Goal: Information Seeking & Learning: Learn about a topic

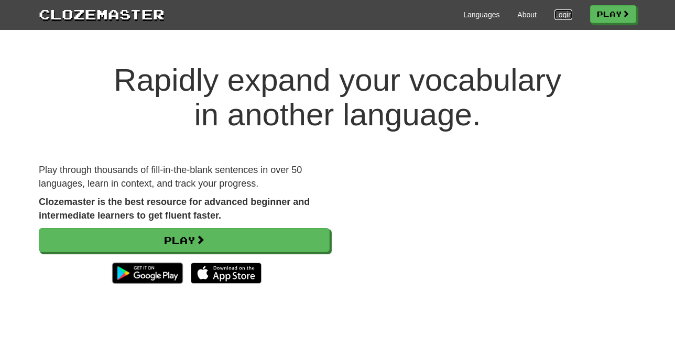
click at [561, 18] on link "Login" at bounding box center [563, 14] width 18 height 10
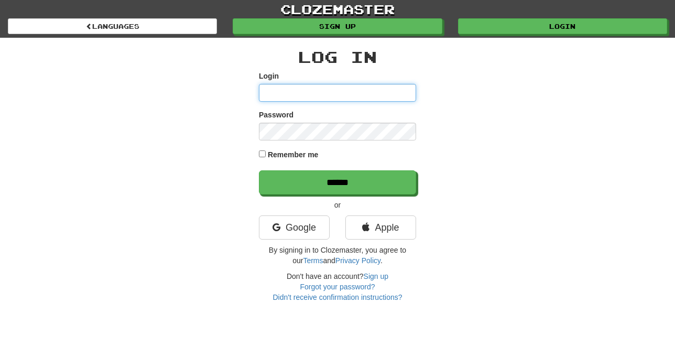
click at [277, 98] on input "Login" at bounding box center [337, 93] width 157 height 18
type input "******"
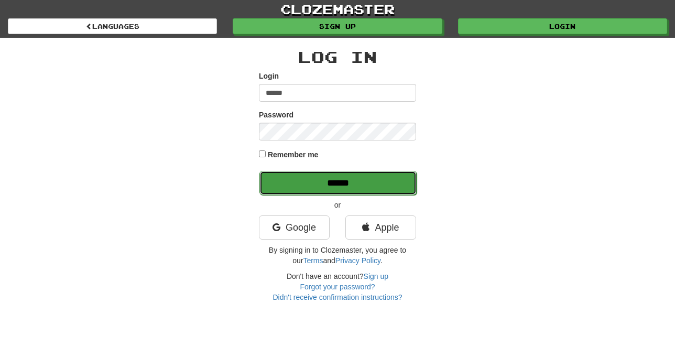
click at [335, 189] on input "******" at bounding box center [337, 183] width 157 height 24
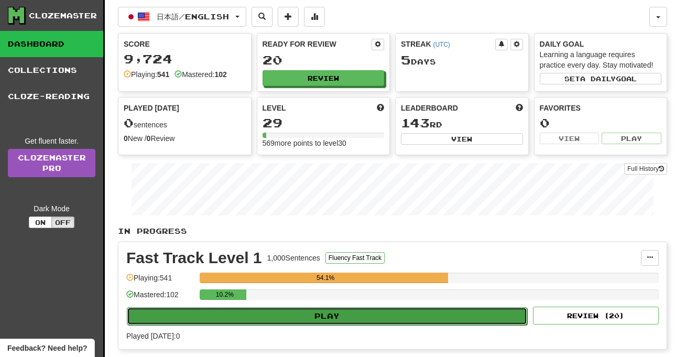
click at [323, 309] on button "Play" at bounding box center [327, 316] width 400 height 18
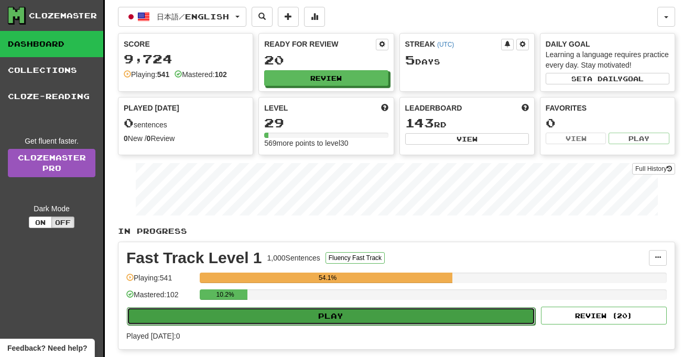
select select "**"
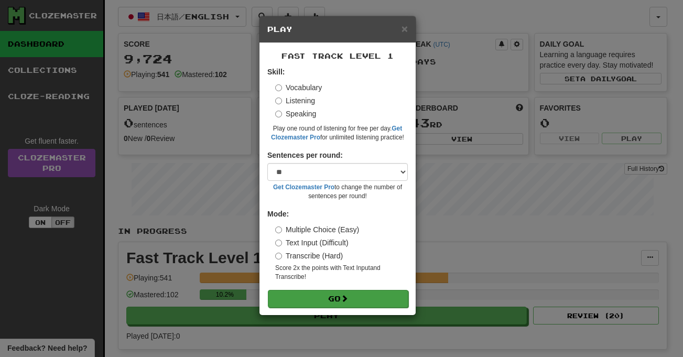
click at [326, 289] on form "Skill: Vocabulary Listening Speaking Play one round of listening for free per d…" at bounding box center [337, 187] width 140 height 241
click at [335, 299] on button "Go" at bounding box center [338, 299] width 140 height 18
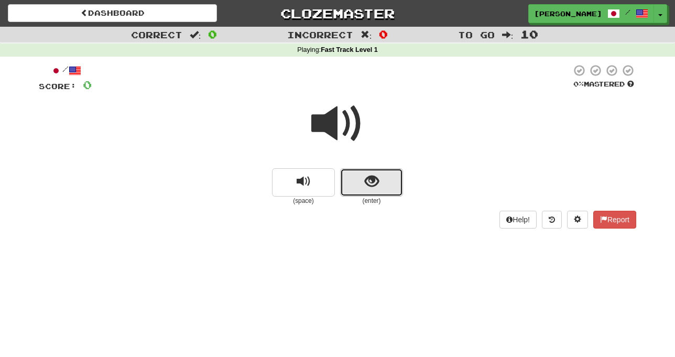
click at [354, 191] on button "show sentence" at bounding box center [371, 182] width 63 height 28
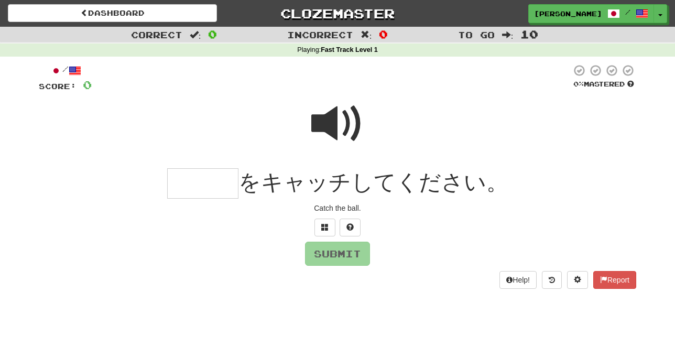
click at [333, 125] on span at bounding box center [337, 123] width 52 height 52
click at [323, 227] on span at bounding box center [324, 226] width 7 height 7
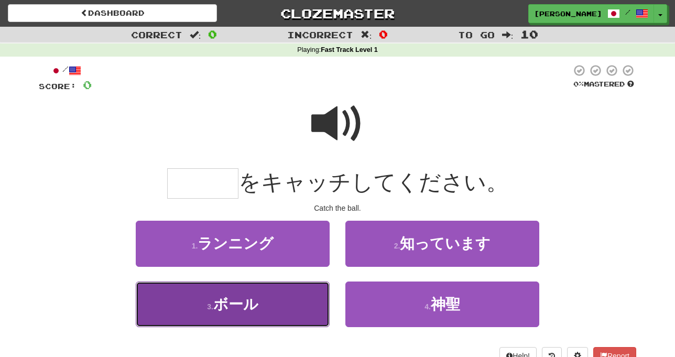
click at [299, 302] on button "3 . ボール" at bounding box center [233, 304] width 194 height 46
type input "***"
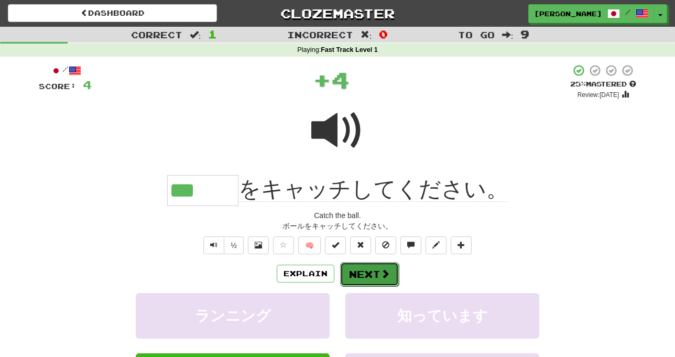
click at [352, 274] on button "Next" at bounding box center [369, 274] width 59 height 24
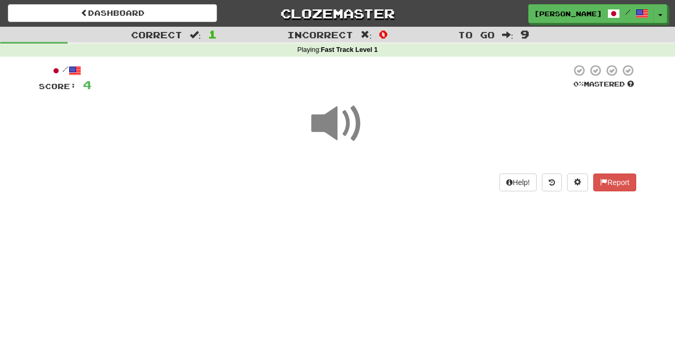
click at [333, 125] on span at bounding box center [337, 123] width 52 height 52
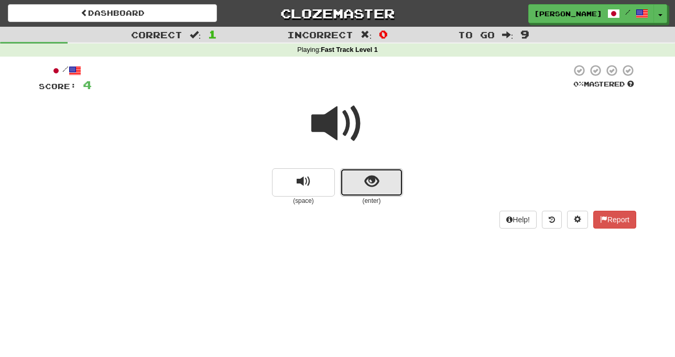
click at [350, 179] on button "show sentence" at bounding box center [371, 182] width 63 height 28
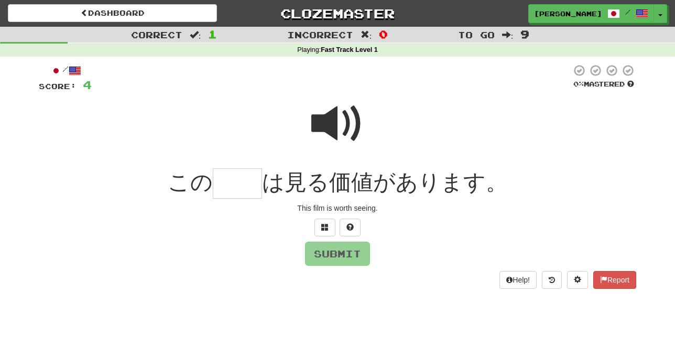
click at [335, 116] on span at bounding box center [337, 123] width 52 height 52
click at [325, 230] on span at bounding box center [324, 226] width 7 height 7
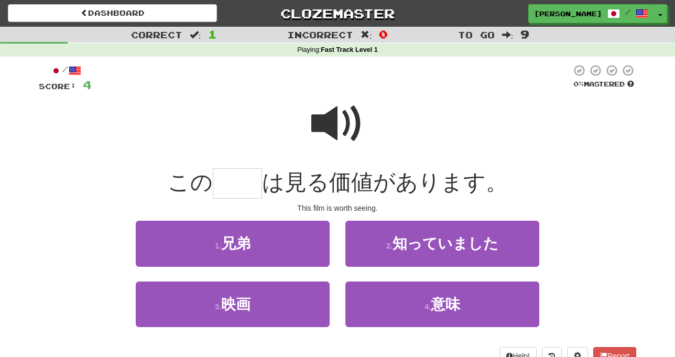
click at [335, 122] on span at bounding box center [337, 123] width 52 height 52
click at [333, 120] on span at bounding box center [337, 123] width 52 height 52
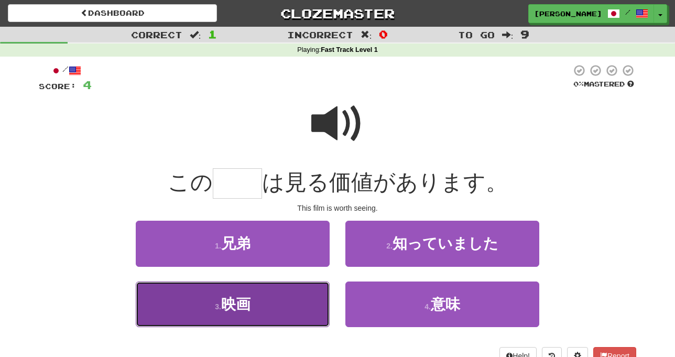
click at [275, 315] on button "3 . 映画" at bounding box center [233, 304] width 194 height 46
type input "**"
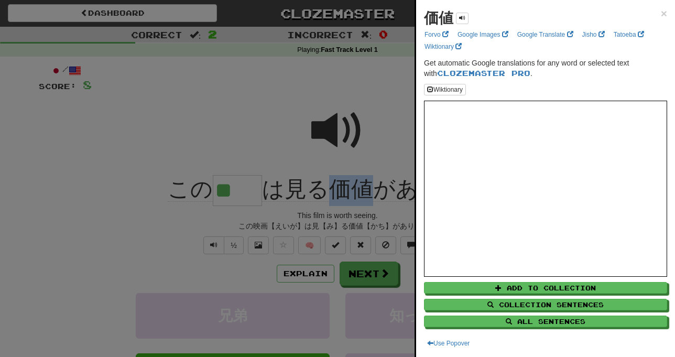
copy span "価値"
click at [661, 14] on span "×" at bounding box center [664, 13] width 6 height 12
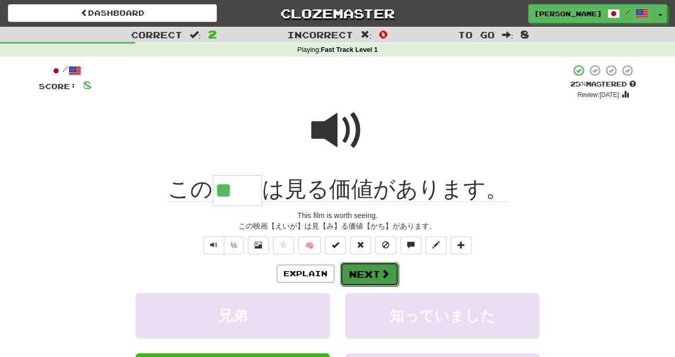
click at [364, 267] on button "Next" at bounding box center [369, 274] width 59 height 24
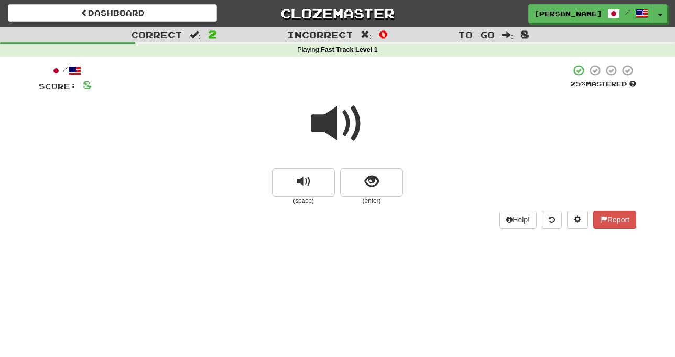
click at [345, 133] on span at bounding box center [337, 123] width 52 height 52
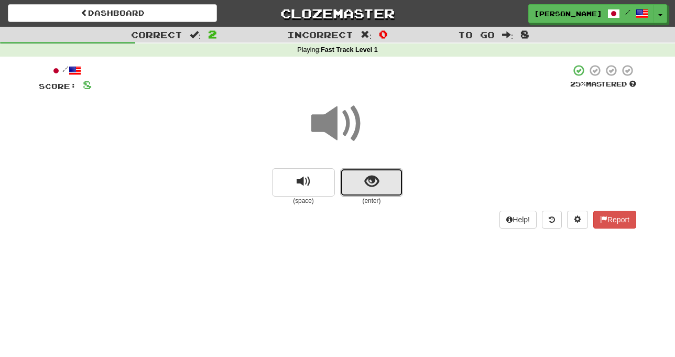
click at [362, 178] on button "show sentence" at bounding box center [371, 182] width 63 height 28
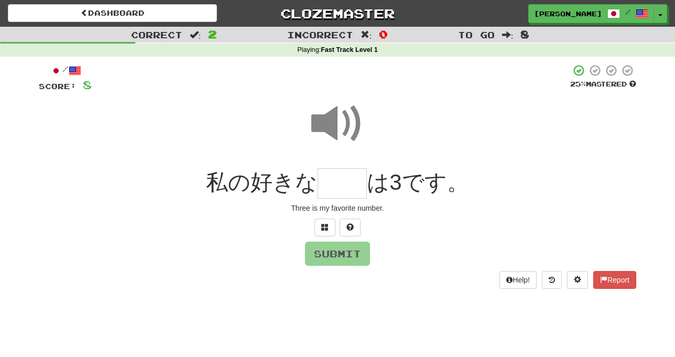
click at [336, 124] on span at bounding box center [337, 123] width 52 height 52
click at [325, 228] on span at bounding box center [324, 226] width 7 height 7
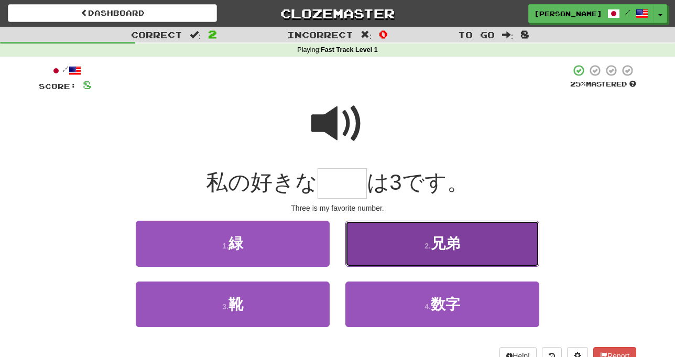
click at [380, 255] on button "2 . 兄弟" at bounding box center [442, 244] width 194 height 46
type input "**"
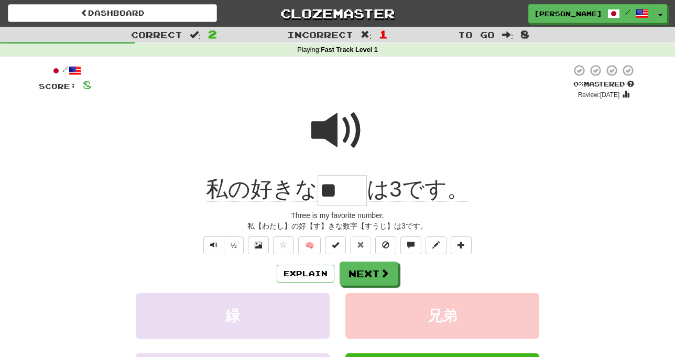
click at [126, 236] on div "½ 🧠" at bounding box center [337, 245] width 597 height 18
click at [399, 287] on div "Explain Next 緑 兄弟 靴 数字 Learn more: 緑 兄弟 靴 数字" at bounding box center [337, 345] width 597 height 168
click at [376, 277] on button "Next" at bounding box center [369, 274] width 59 height 24
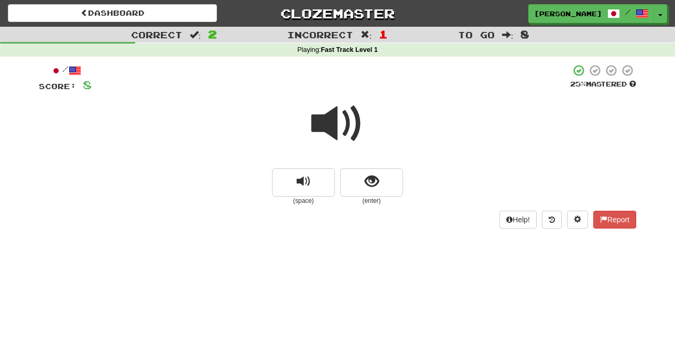
click at [347, 166] on div at bounding box center [337, 130] width 597 height 75
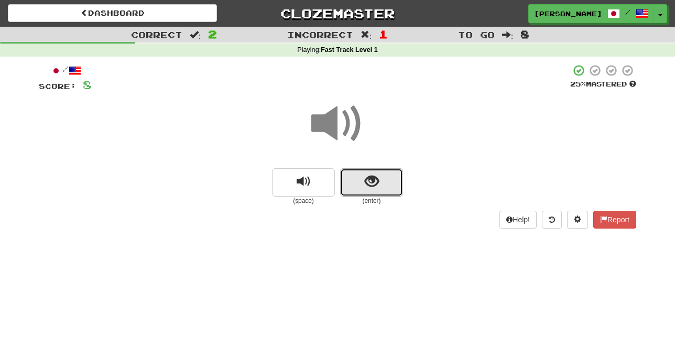
click at [352, 171] on button "show sentence" at bounding box center [371, 182] width 63 height 28
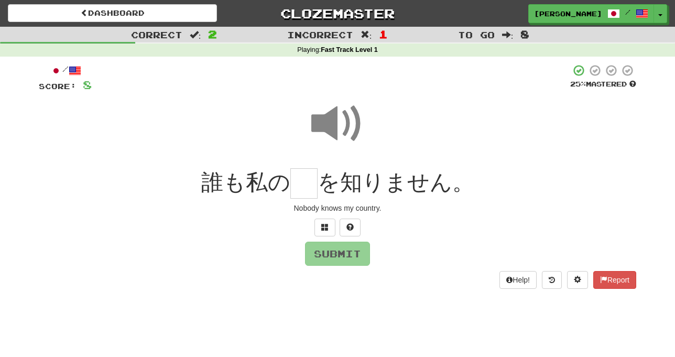
click at [332, 122] on span at bounding box center [337, 123] width 52 height 52
click at [324, 232] on button at bounding box center [324, 227] width 21 height 18
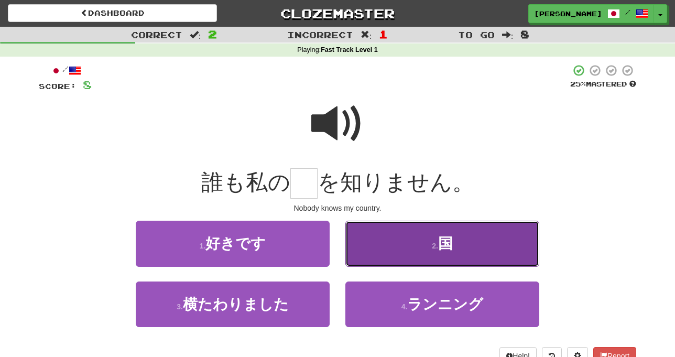
click at [399, 246] on button "2 . 国" at bounding box center [442, 244] width 194 height 46
type input "*"
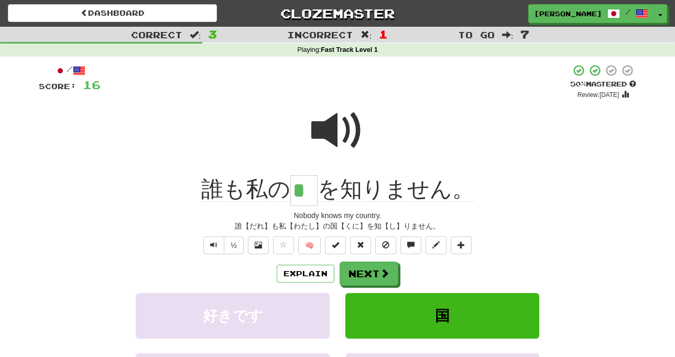
click at [432, 146] on div at bounding box center [337, 137] width 597 height 75
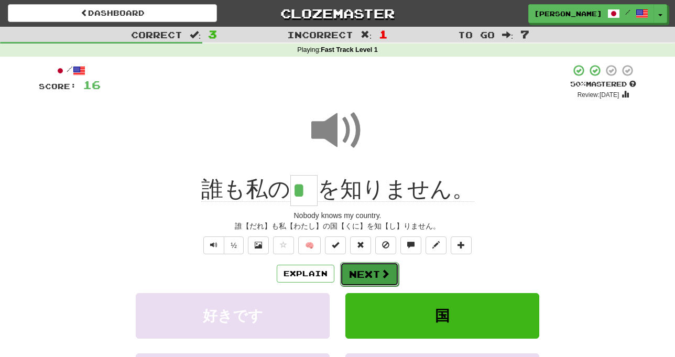
click at [364, 271] on button "Next" at bounding box center [369, 274] width 59 height 24
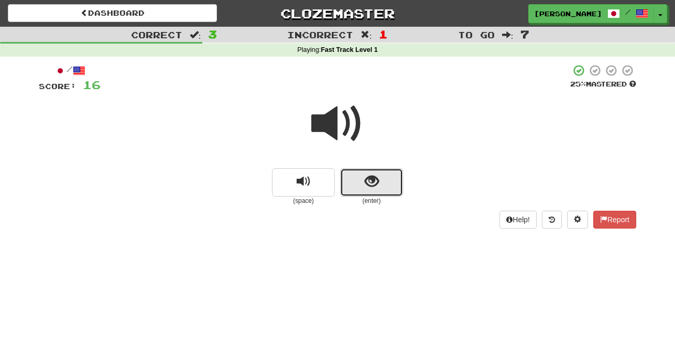
click at [357, 192] on button "show sentence" at bounding box center [371, 182] width 63 height 28
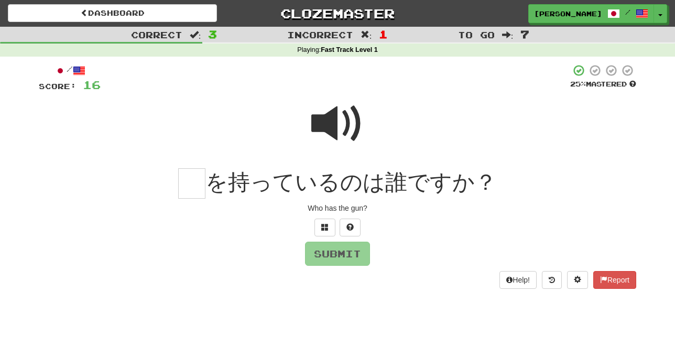
click at [331, 121] on span at bounding box center [337, 123] width 52 height 52
click at [325, 224] on span at bounding box center [324, 226] width 7 height 7
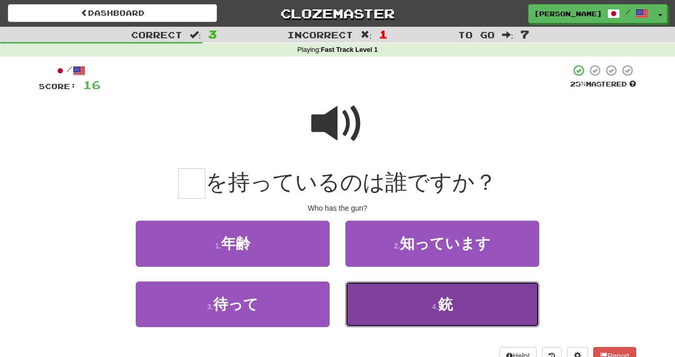
click at [387, 307] on button "4 . 銃" at bounding box center [442, 304] width 194 height 46
type input "*"
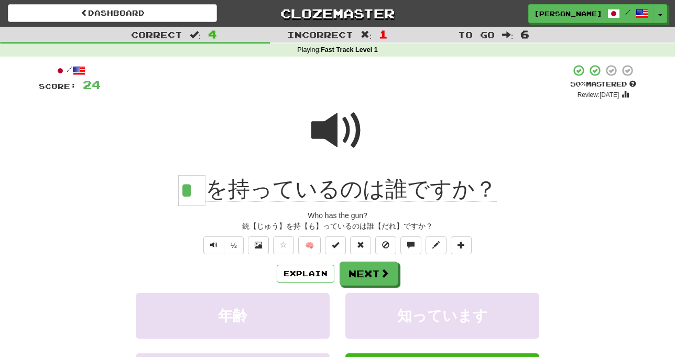
click at [574, 200] on div "* を持っているのは誰ですか？" at bounding box center [337, 190] width 597 height 31
click at [329, 136] on span at bounding box center [337, 130] width 52 height 52
click at [395, 279] on button "Next" at bounding box center [369, 274] width 59 height 24
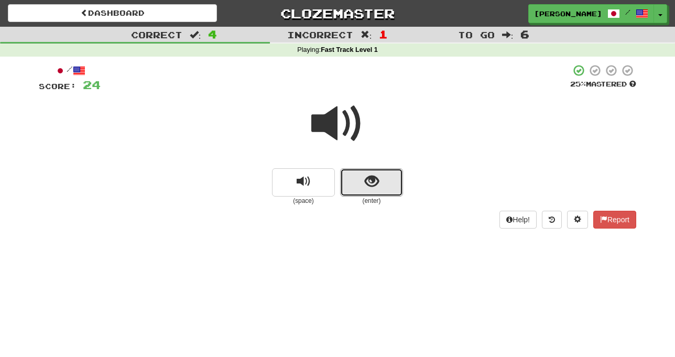
click at [374, 183] on span "show sentence" at bounding box center [372, 181] width 14 height 14
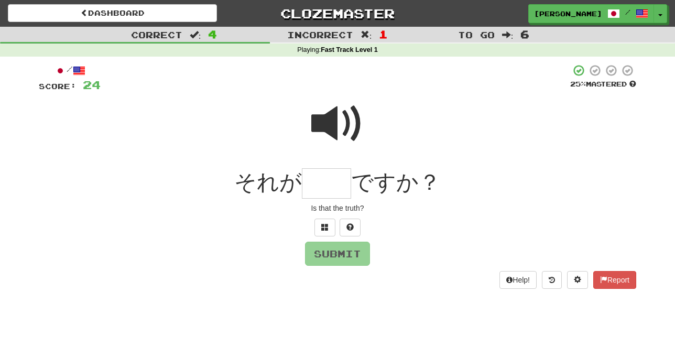
click at [336, 117] on span at bounding box center [337, 123] width 52 height 52
click at [325, 233] on button at bounding box center [324, 227] width 21 height 18
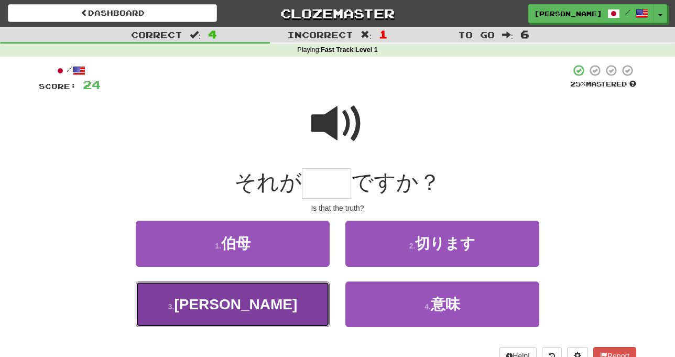
click at [298, 319] on button "3 . 真実" at bounding box center [233, 304] width 194 height 46
type input "**"
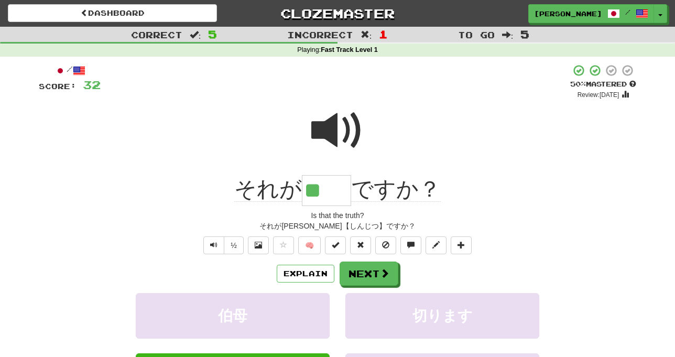
click at [228, 215] on div "Is that the truth?" at bounding box center [337, 215] width 597 height 10
click at [368, 270] on button "Next" at bounding box center [369, 274] width 59 height 24
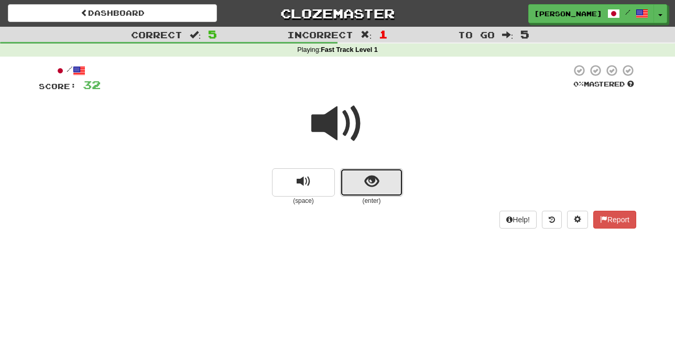
click at [352, 188] on button "show sentence" at bounding box center [371, 182] width 63 height 28
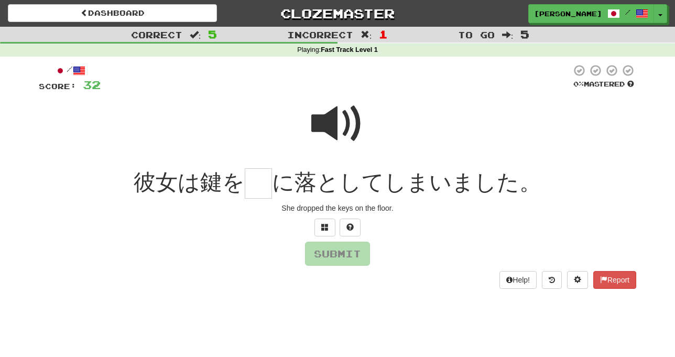
click at [331, 121] on span at bounding box center [337, 123] width 52 height 52
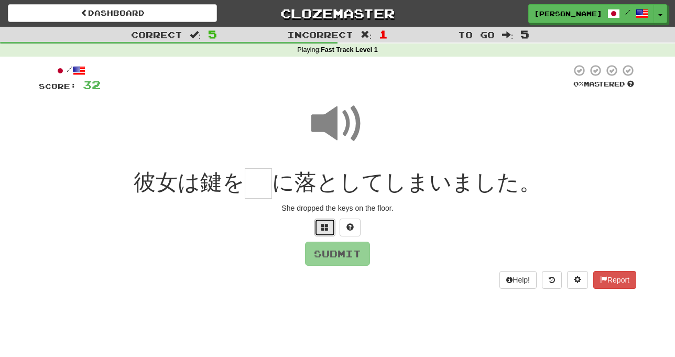
click at [323, 224] on span at bounding box center [324, 226] width 7 height 7
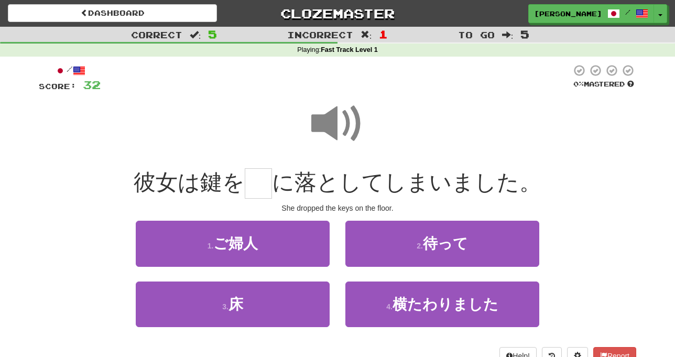
click at [333, 119] on span at bounding box center [337, 123] width 52 height 52
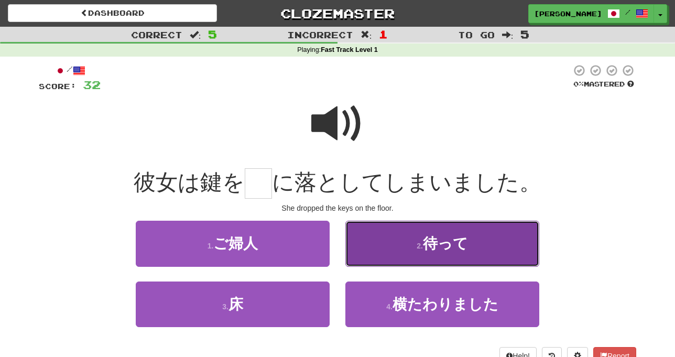
click at [368, 236] on button "2 . 待って" at bounding box center [442, 244] width 194 height 46
type input "*"
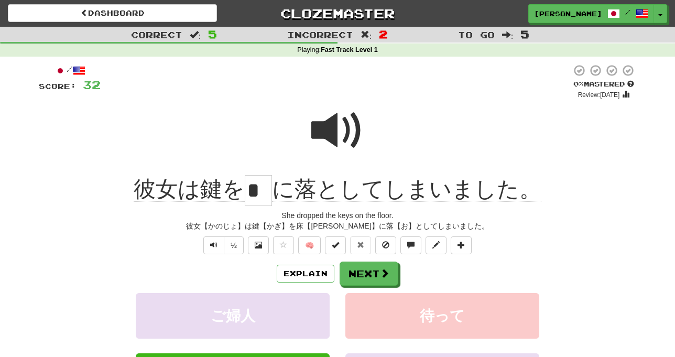
click at [18, 228] on div "Correct : 5 Incorrect : 2 To go : 5 Playing : Fast Track Level 1 / Score: 32 0 …" at bounding box center [337, 247] width 675 height 440
click at [544, 222] on div "彼女【かのじょ】は鍵【かぎ】を床【ゆか】に落【お】としてしまいました。" at bounding box center [337, 226] width 597 height 10
click at [360, 274] on button "Next" at bounding box center [369, 274] width 59 height 24
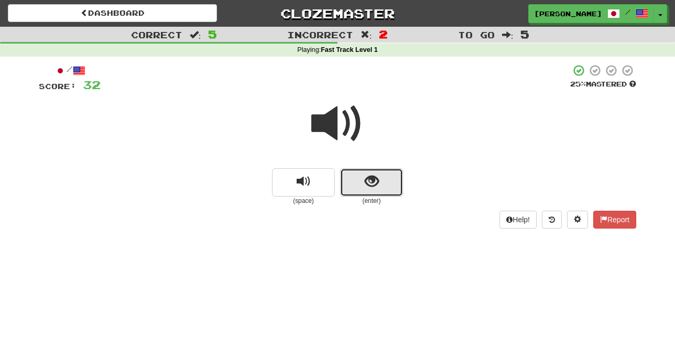
click at [356, 188] on button "show sentence" at bounding box center [371, 182] width 63 height 28
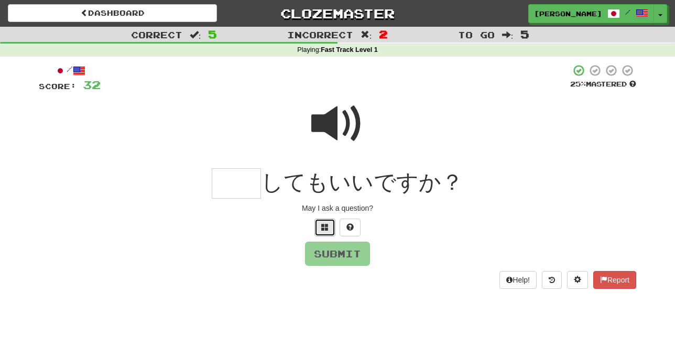
click at [325, 229] on span at bounding box center [324, 226] width 7 height 7
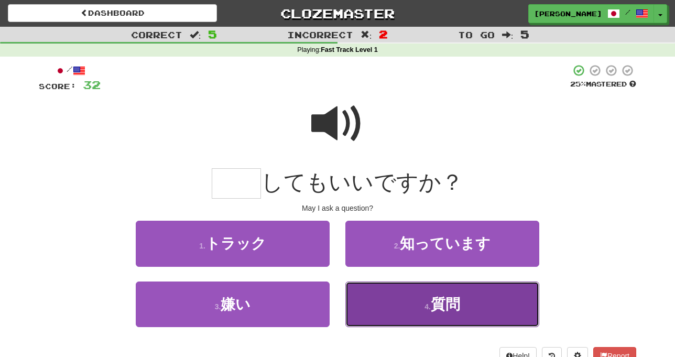
click at [371, 296] on button "4 . 質問" at bounding box center [442, 304] width 194 height 46
type input "**"
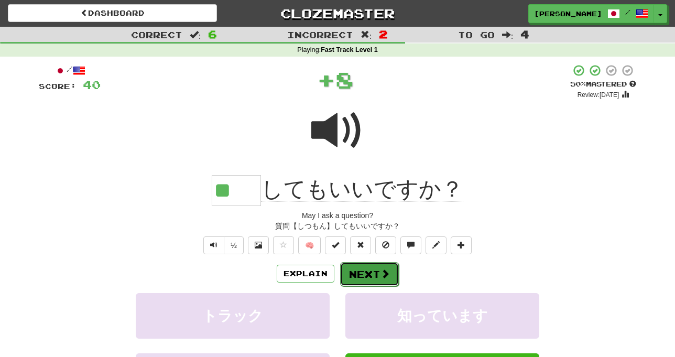
click at [369, 270] on button "Next" at bounding box center [369, 274] width 59 height 24
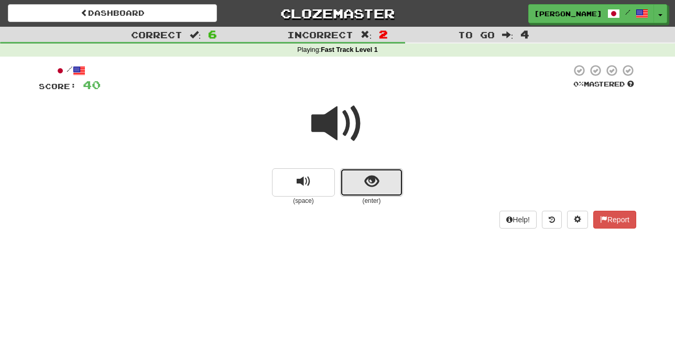
click at [354, 183] on button "show sentence" at bounding box center [371, 182] width 63 height 28
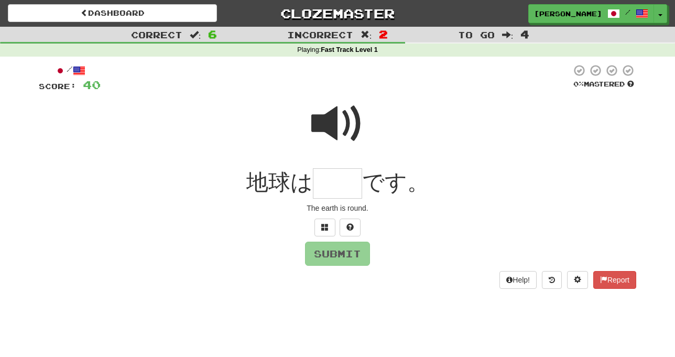
click at [336, 118] on span at bounding box center [337, 123] width 52 height 52
click at [327, 222] on button at bounding box center [324, 227] width 21 height 18
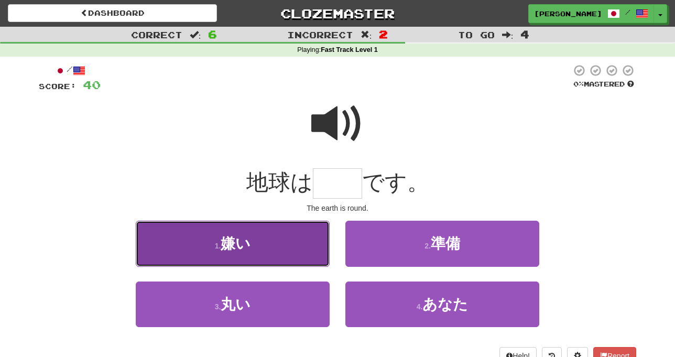
click at [311, 239] on button "1 . 嫌い" at bounding box center [233, 244] width 194 height 46
type input "**"
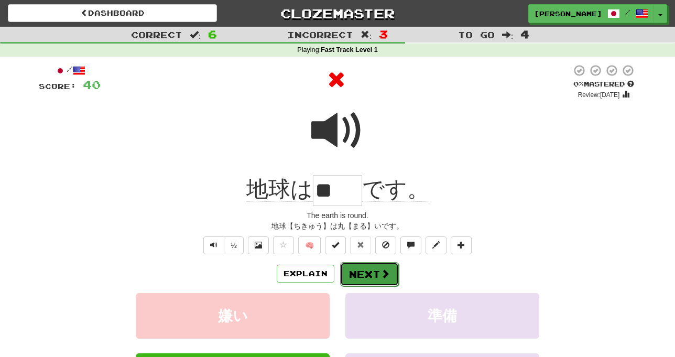
click at [368, 271] on button "Next" at bounding box center [369, 274] width 59 height 24
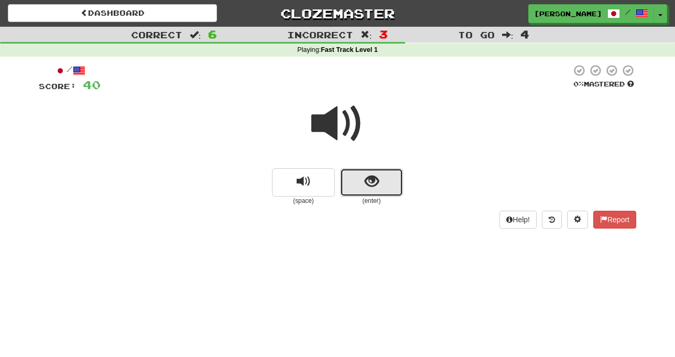
click at [354, 182] on button "show sentence" at bounding box center [371, 182] width 63 height 28
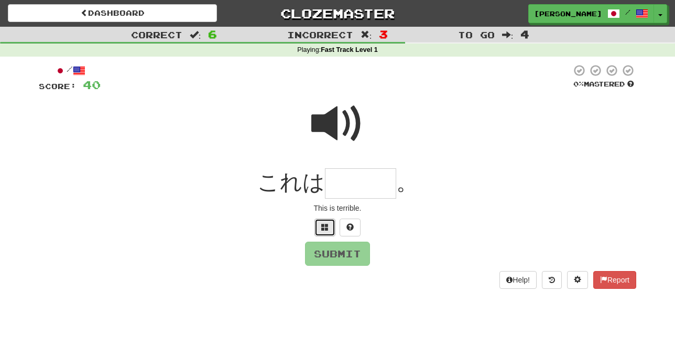
click at [331, 224] on button at bounding box center [324, 227] width 21 height 18
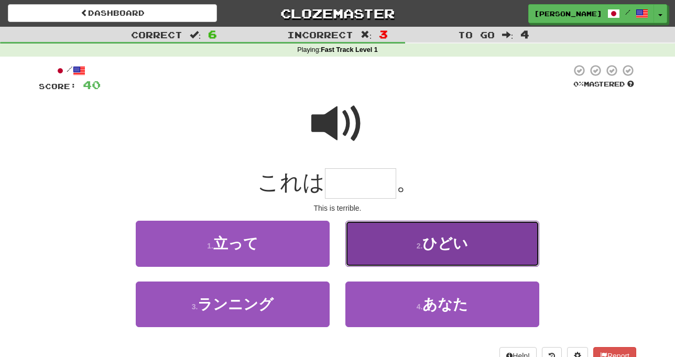
click at [380, 239] on button "2 . ひどい" at bounding box center [442, 244] width 194 height 46
type input "***"
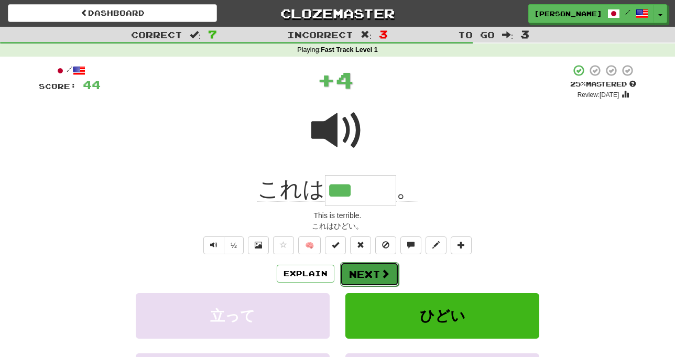
click at [362, 268] on button "Next" at bounding box center [369, 274] width 59 height 24
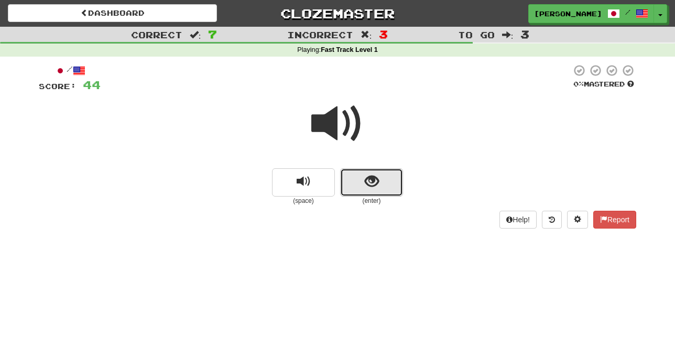
click at [345, 184] on button "show sentence" at bounding box center [371, 182] width 63 height 28
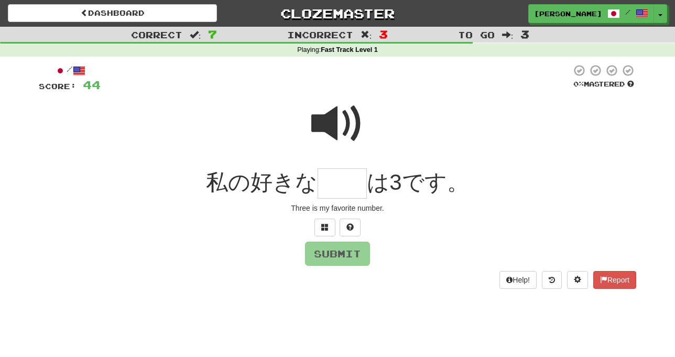
click at [329, 121] on span at bounding box center [337, 123] width 52 height 52
click at [324, 230] on span at bounding box center [324, 226] width 7 height 7
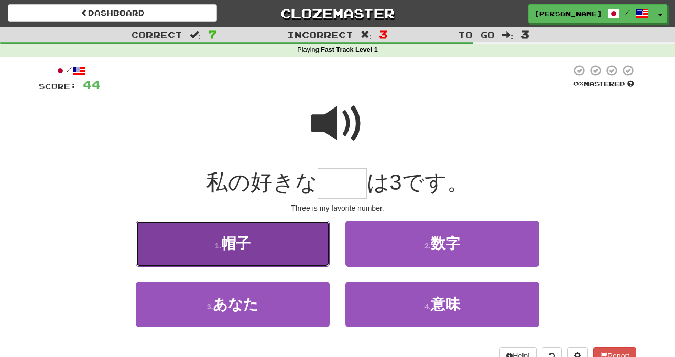
click at [312, 258] on button "1 . 帽子" at bounding box center [233, 244] width 194 height 46
type input "**"
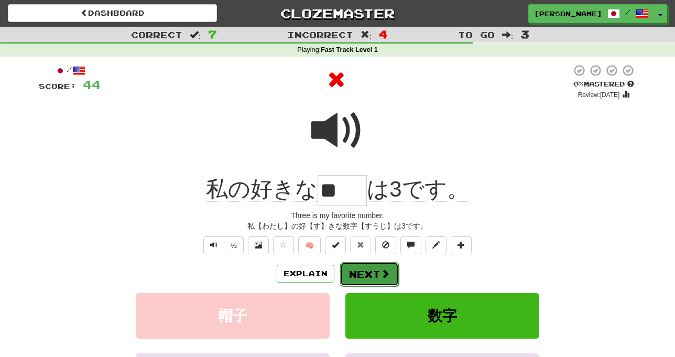
click at [363, 270] on button "Next" at bounding box center [369, 274] width 59 height 24
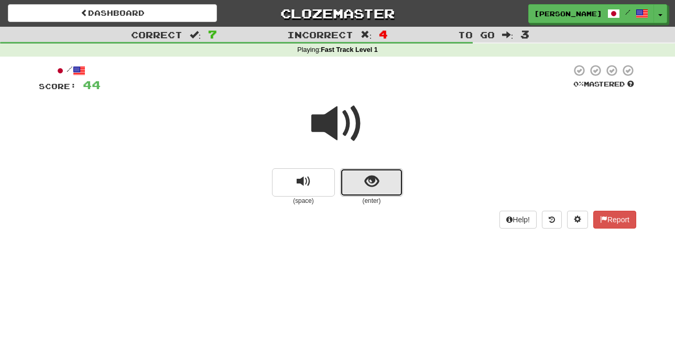
click at [349, 182] on button "show sentence" at bounding box center [371, 182] width 63 height 28
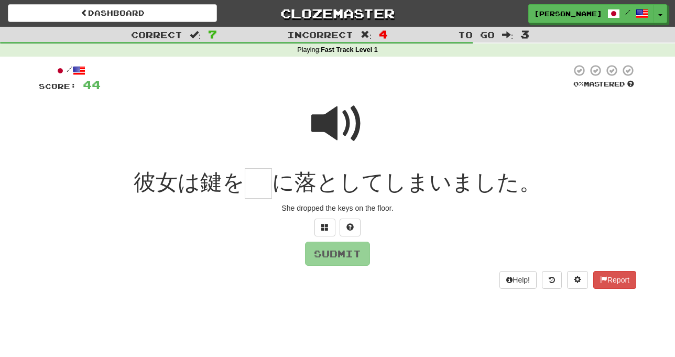
click at [329, 115] on span at bounding box center [337, 123] width 52 height 52
click at [326, 223] on span at bounding box center [324, 226] width 7 height 7
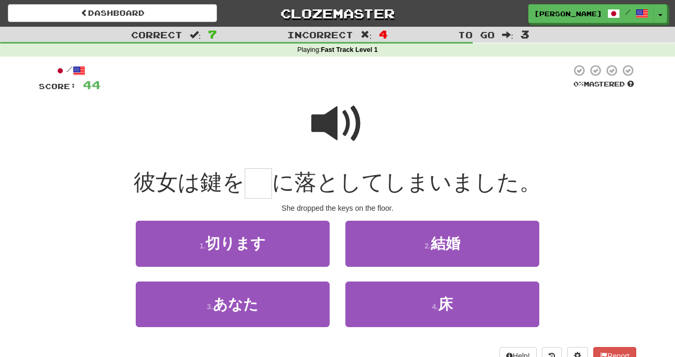
click at [332, 120] on span at bounding box center [337, 123] width 52 height 52
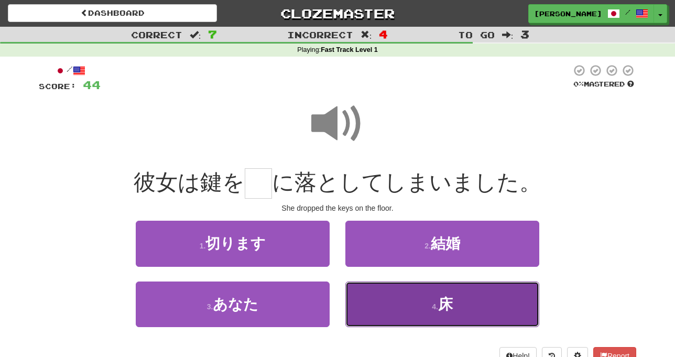
click at [404, 310] on button "4 . 床" at bounding box center [442, 304] width 194 height 46
type input "*"
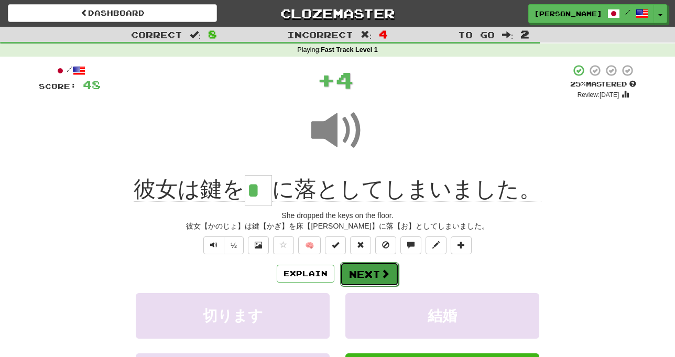
click at [374, 269] on button "Next" at bounding box center [369, 274] width 59 height 24
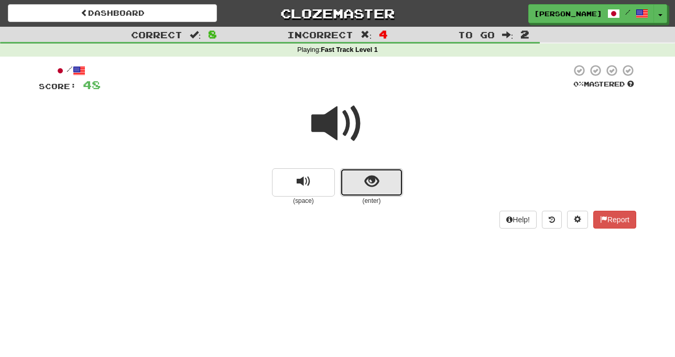
click at [349, 188] on button "show sentence" at bounding box center [371, 182] width 63 height 28
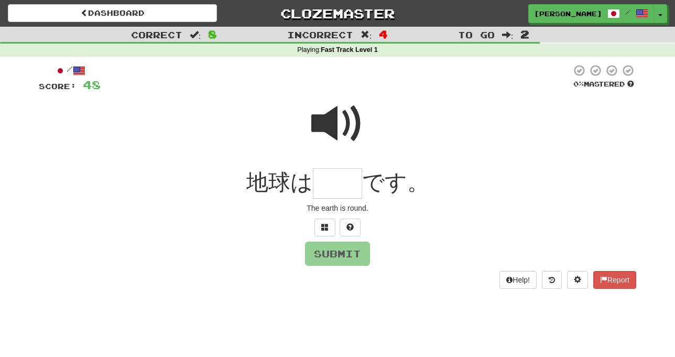
click at [324, 129] on span at bounding box center [337, 123] width 52 height 52
click at [326, 226] on span at bounding box center [324, 226] width 7 height 7
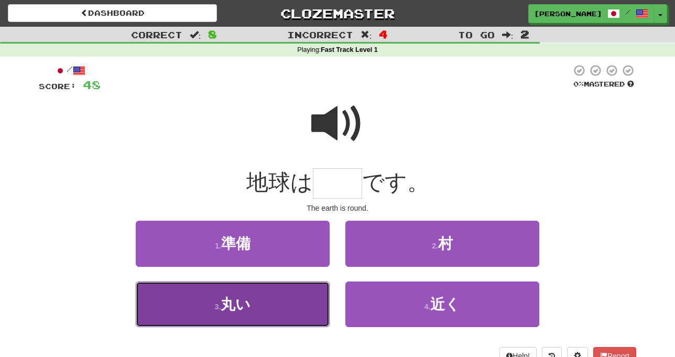
click at [315, 309] on button "3 . 丸い" at bounding box center [233, 304] width 194 height 46
type input "**"
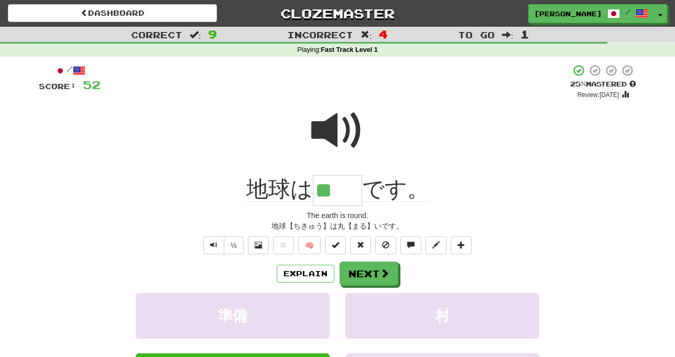
click at [455, 158] on div at bounding box center [337, 137] width 597 height 75
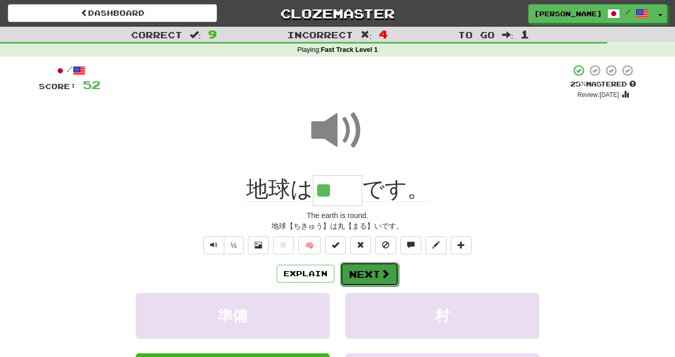
click at [368, 274] on button "Next" at bounding box center [369, 274] width 59 height 24
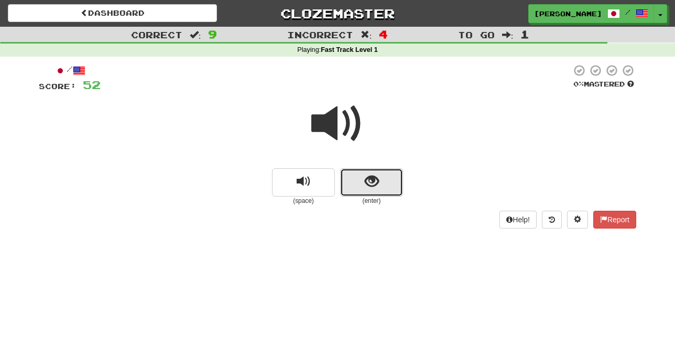
click at [357, 181] on button "show sentence" at bounding box center [371, 182] width 63 height 28
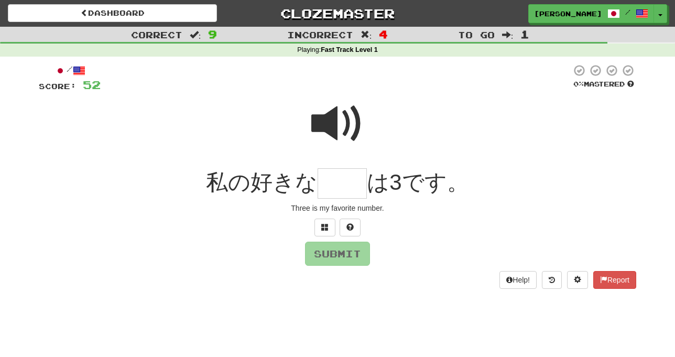
click at [327, 115] on span at bounding box center [337, 123] width 52 height 52
click at [330, 225] on button at bounding box center [324, 227] width 21 height 18
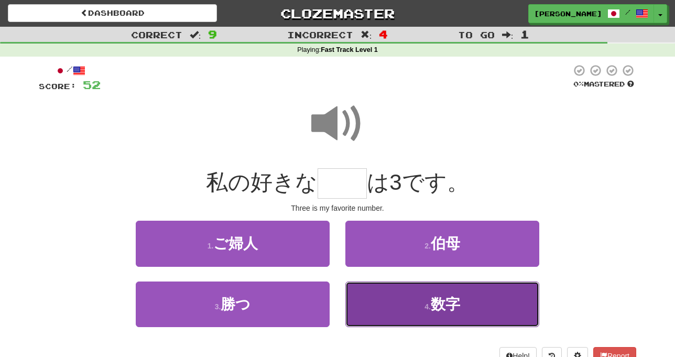
click at [408, 305] on button "4 . 数字" at bounding box center [442, 304] width 194 height 46
type input "**"
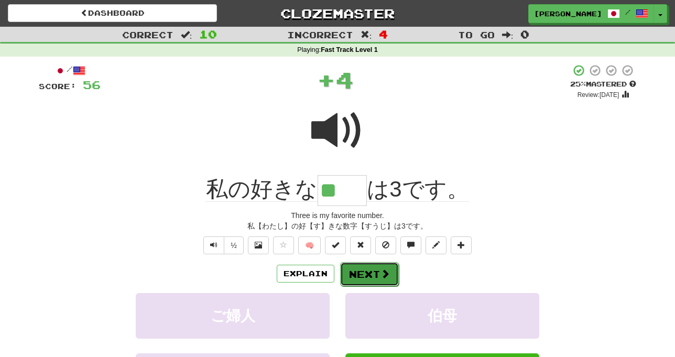
click at [371, 271] on button "Next" at bounding box center [369, 274] width 59 height 24
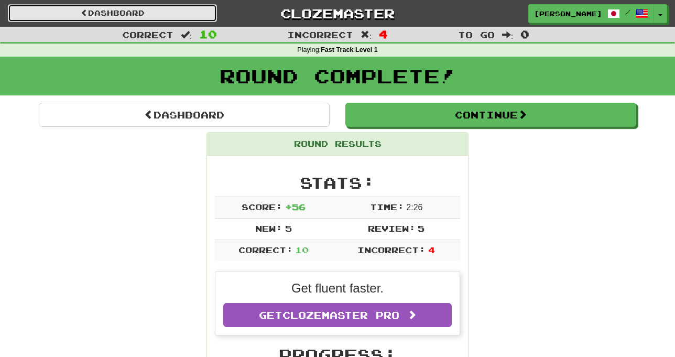
click at [184, 12] on link "Dashboard" at bounding box center [112, 13] width 209 height 18
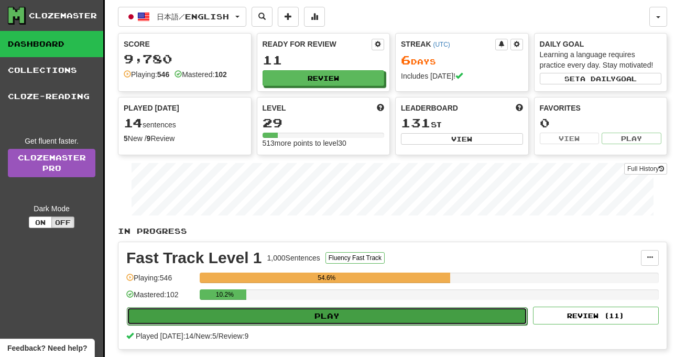
click at [333, 313] on button "Play" at bounding box center [327, 316] width 400 height 18
select select "**"
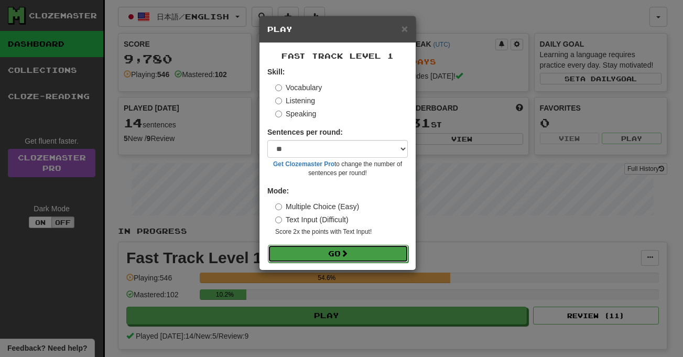
click at [352, 251] on button "Go" at bounding box center [338, 254] width 140 height 18
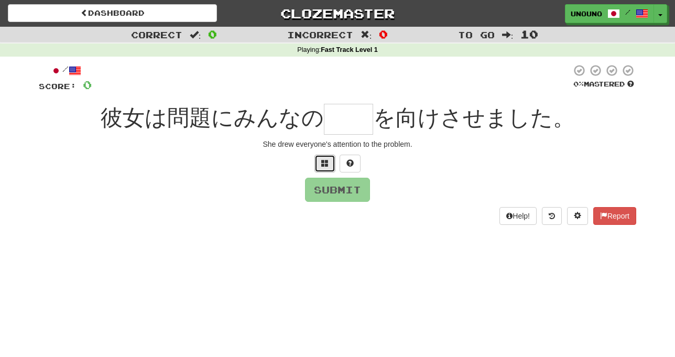
click at [319, 163] on button at bounding box center [324, 164] width 21 height 18
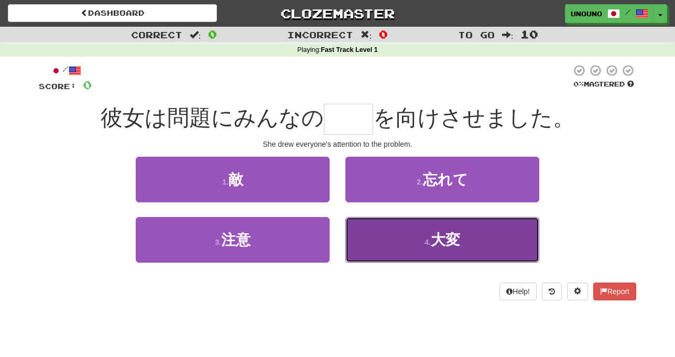
click at [400, 243] on button "4 . 大変" at bounding box center [442, 240] width 194 height 46
type input "**"
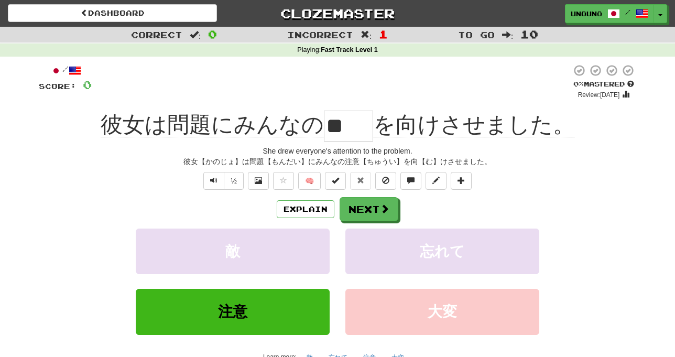
click at [180, 204] on div "Explain Next" at bounding box center [337, 209] width 597 height 24
click at [359, 209] on button "Next" at bounding box center [369, 210] width 59 height 24
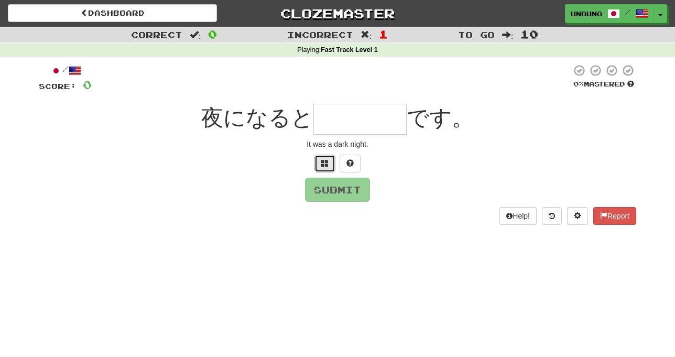
click at [322, 164] on span at bounding box center [324, 162] width 7 height 7
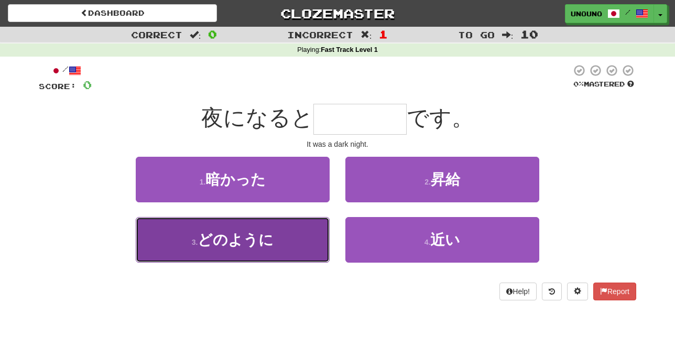
click at [297, 241] on button "3 . どのように" at bounding box center [233, 240] width 194 height 46
type input "****"
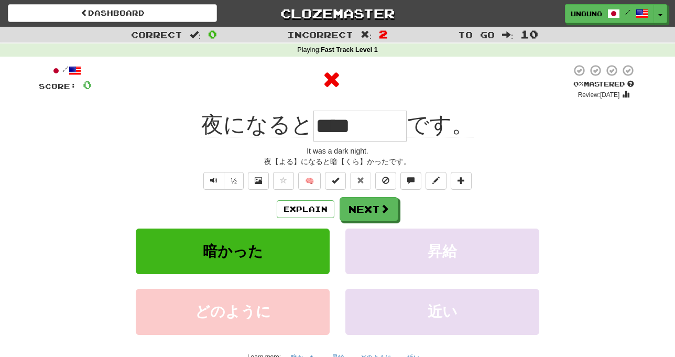
click at [161, 176] on div "½ 🧠" at bounding box center [337, 181] width 597 height 18
click at [387, 207] on span at bounding box center [384, 208] width 9 height 9
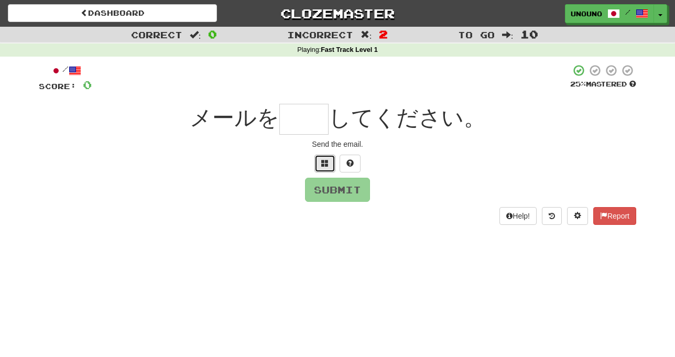
click at [325, 168] on button at bounding box center [324, 164] width 21 height 18
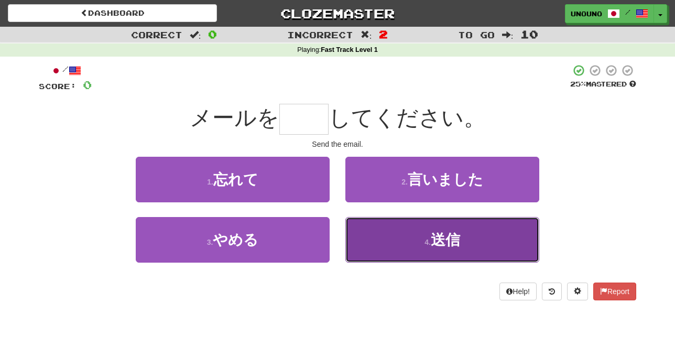
click at [384, 241] on button "4 . 送信" at bounding box center [442, 240] width 194 height 46
type input "**"
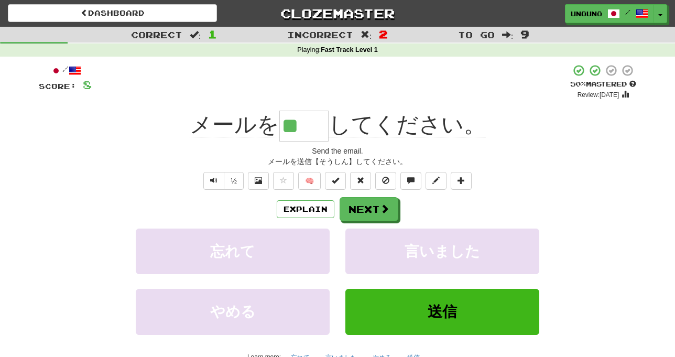
click at [127, 166] on div "メールを送信【そうしん】してください。" at bounding box center [337, 161] width 597 height 10
click at [366, 198] on button "Next" at bounding box center [369, 210] width 59 height 24
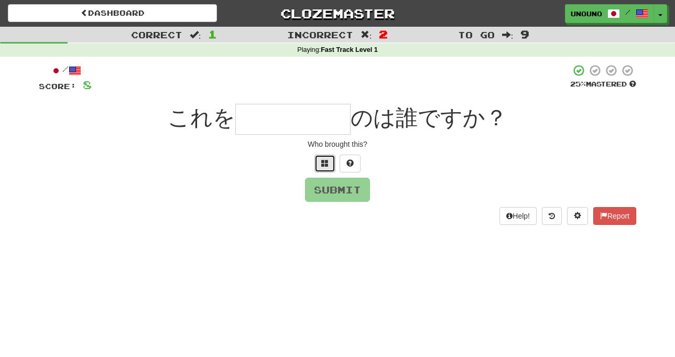
click at [317, 161] on button at bounding box center [324, 164] width 21 height 18
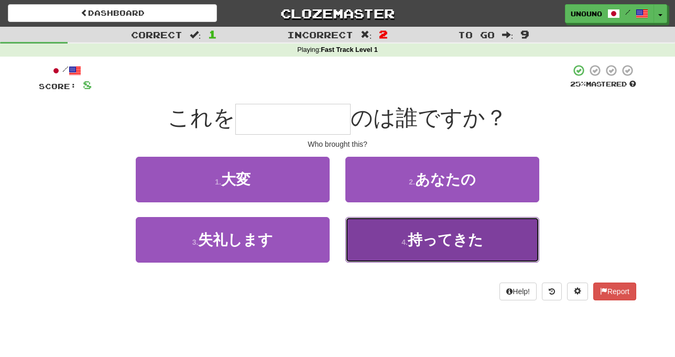
click at [383, 241] on button "4 . 持ってきた" at bounding box center [442, 240] width 194 height 46
type input "*****"
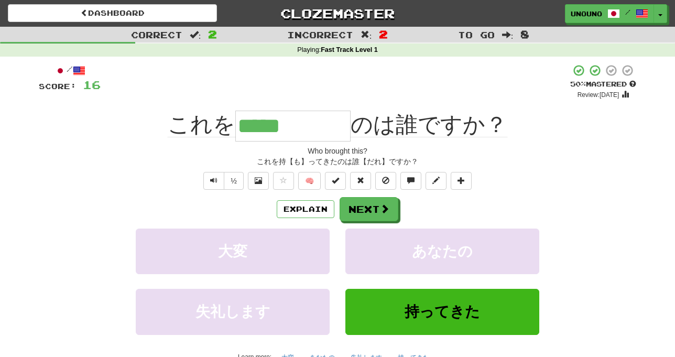
click at [572, 203] on div "Explain Next" at bounding box center [337, 209] width 597 height 24
click at [374, 213] on button "Next" at bounding box center [369, 210] width 59 height 24
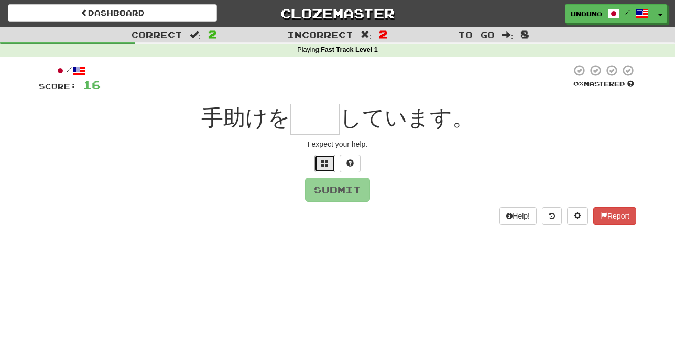
click at [326, 162] on span at bounding box center [324, 162] width 7 height 7
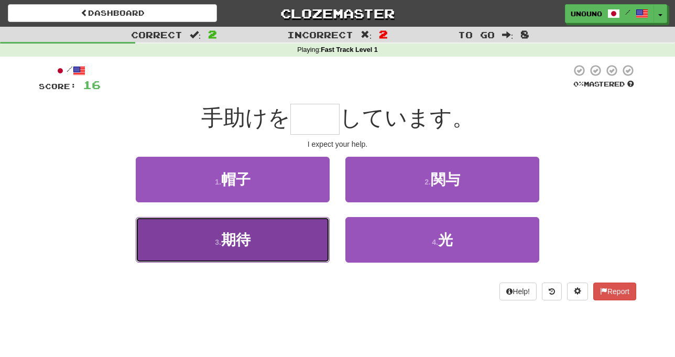
click at [315, 233] on button "3 . 期待" at bounding box center [233, 240] width 194 height 46
type input "**"
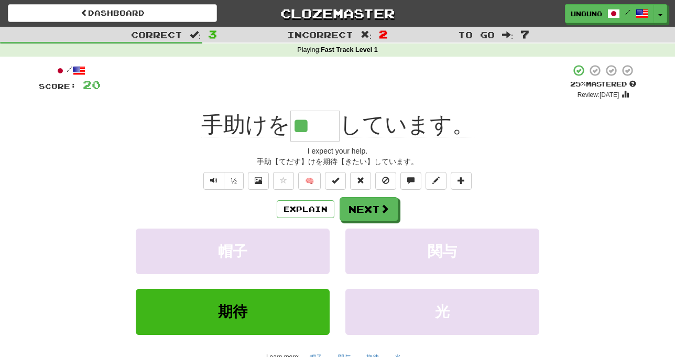
click at [529, 197] on div "Explain Next" at bounding box center [337, 209] width 597 height 24
click at [377, 213] on button "Next" at bounding box center [369, 210] width 59 height 24
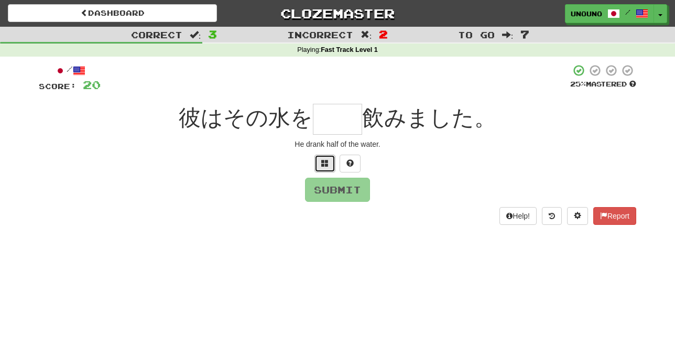
click at [319, 165] on button at bounding box center [324, 164] width 21 height 18
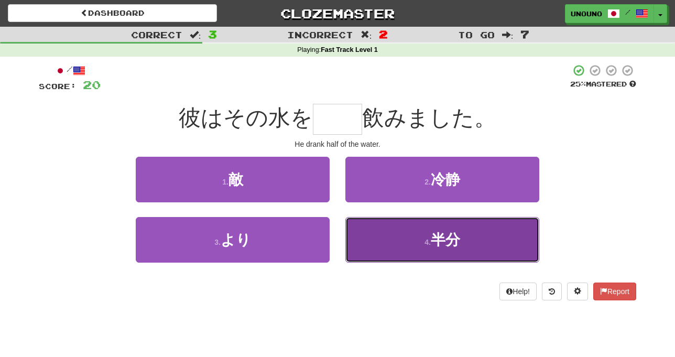
click at [389, 245] on button "4 . 半分" at bounding box center [442, 240] width 194 height 46
type input "**"
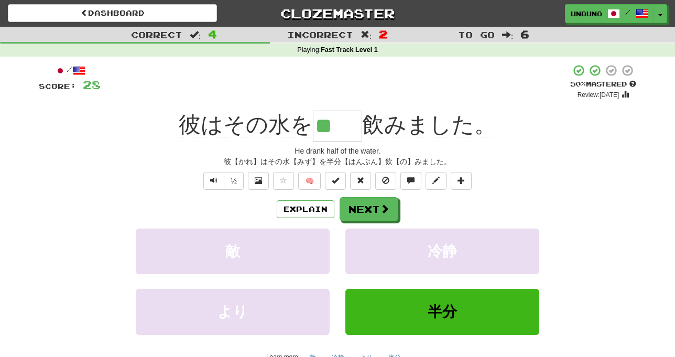
click at [498, 107] on div "/ Score: 28 + 8 50 % Mastered Review: 2025-08-30 彼はその水を ** 飲みました。 He drank half…" at bounding box center [337, 226] width 597 height 324
click at [375, 210] on button "Next" at bounding box center [369, 210] width 59 height 24
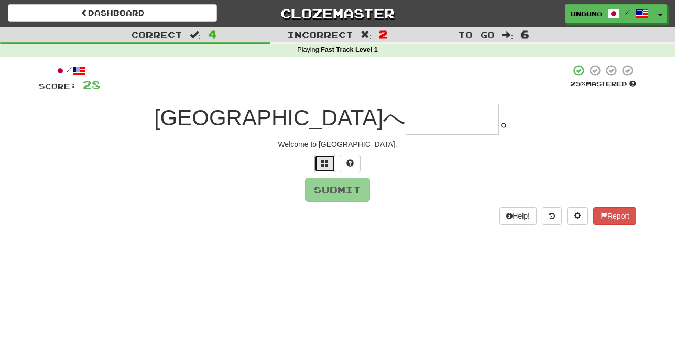
click at [330, 168] on button at bounding box center [324, 164] width 21 height 18
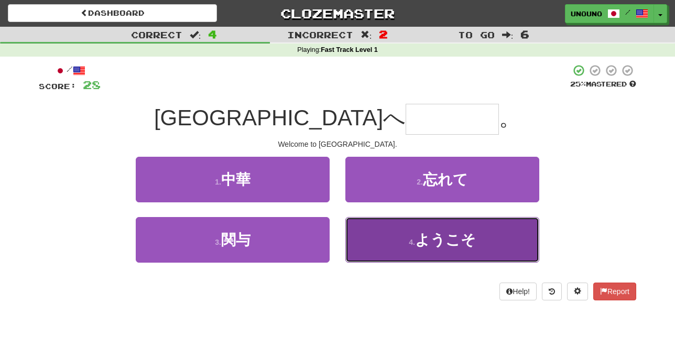
click at [386, 244] on button "4 . ようこそ" at bounding box center [442, 240] width 194 height 46
type input "****"
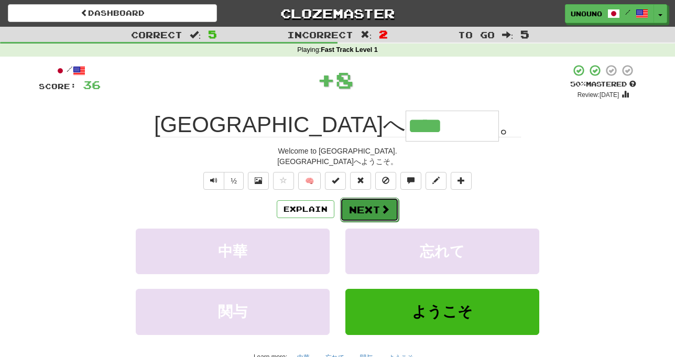
click at [361, 205] on button "Next" at bounding box center [369, 210] width 59 height 24
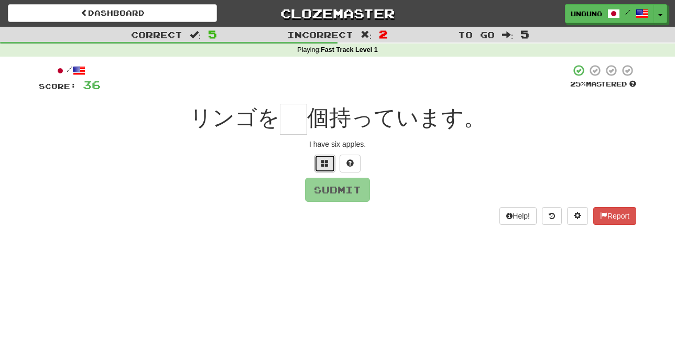
click at [319, 163] on button at bounding box center [324, 164] width 21 height 18
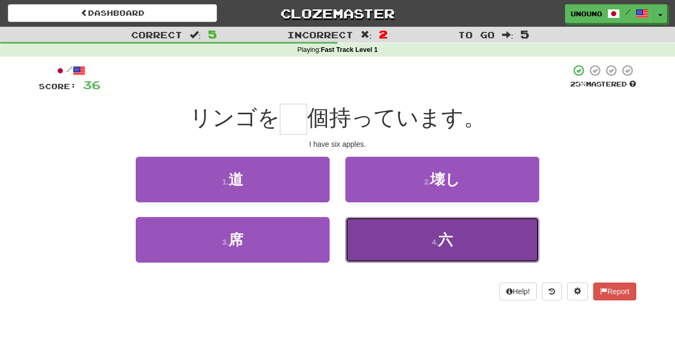
click at [382, 237] on button "4 . 六" at bounding box center [442, 240] width 194 height 46
type input "*"
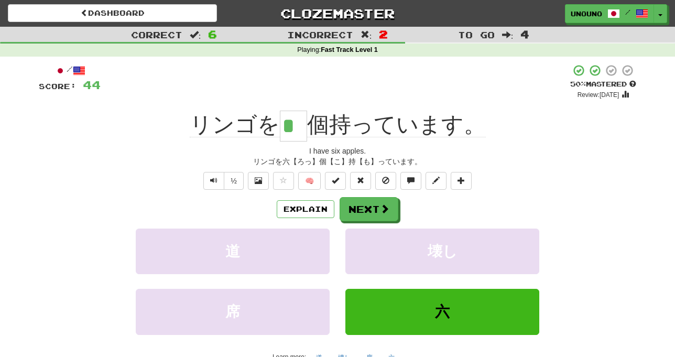
click at [165, 167] on div "/ Score: 44 + 8 50 % Mastered Review: 2025-08-30 リンゴを * 個持っています。 I have six app…" at bounding box center [337, 226] width 597 height 324
click at [372, 202] on button "Next" at bounding box center [369, 210] width 59 height 24
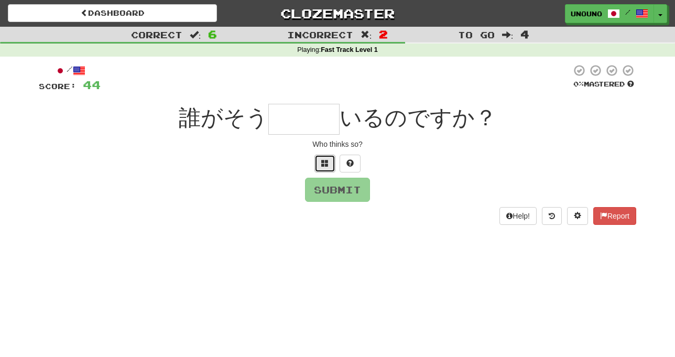
click at [323, 160] on span at bounding box center [324, 162] width 7 height 7
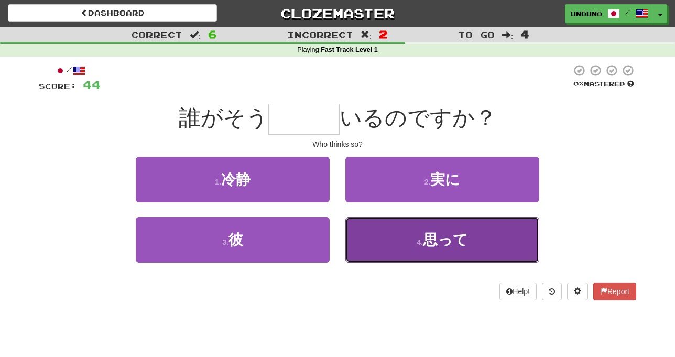
click at [377, 246] on button "4 . 思って" at bounding box center [442, 240] width 194 height 46
type input "***"
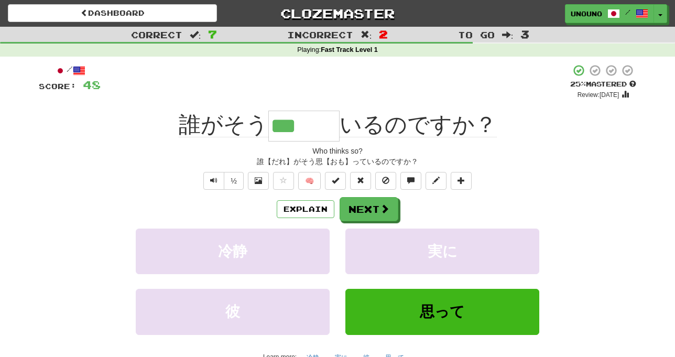
click at [215, 214] on div "Explain Next" at bounding box center [337, 209] width 597 height 24
click at [348, 206] on button "Next" at bounding box center [369, 210] width 59 height 24
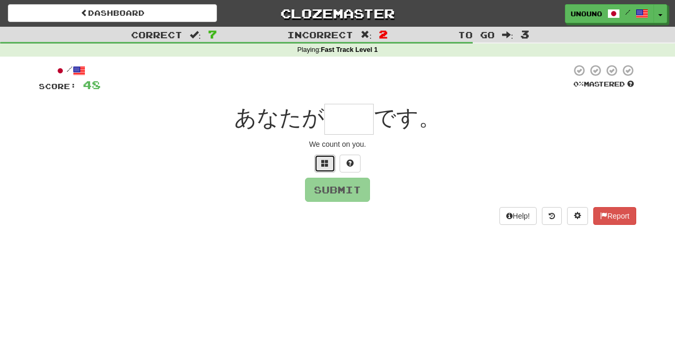
click at [328, 165] on span at bounding box center [324, 162] width 7 height 7
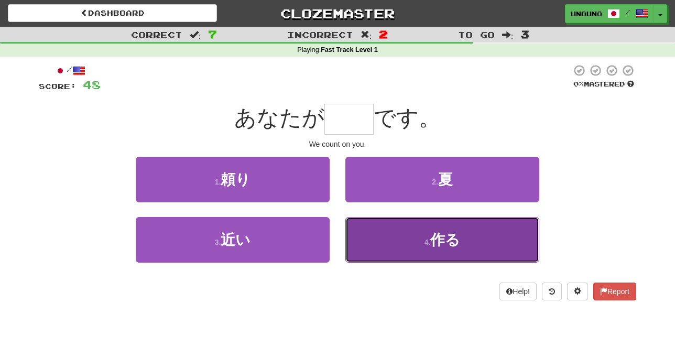
click at [385, 236] on button "4 . 作る" at bounding box center [442, 240] width 194 height 46
type input "**"
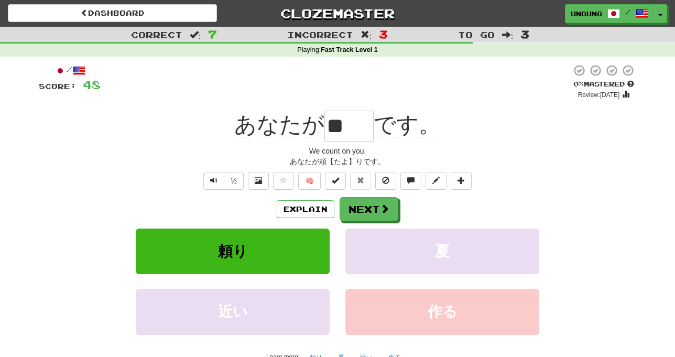
click at [185, 143] on div "/ Score: 48 0 % Mastered Review: 2025-08-20 あなたが ** です。 We count on you. あなたが頼【…" at bounding box center [337, 226] width 597 height 324
click at [370, 211] on button "Next" at bounding box center [369, 210] width 59 height 24
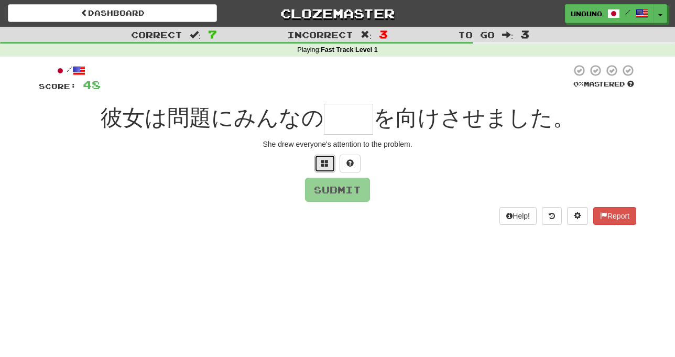
click at [323, 168] on button at bounding box center [324, 164] width 21 height 18
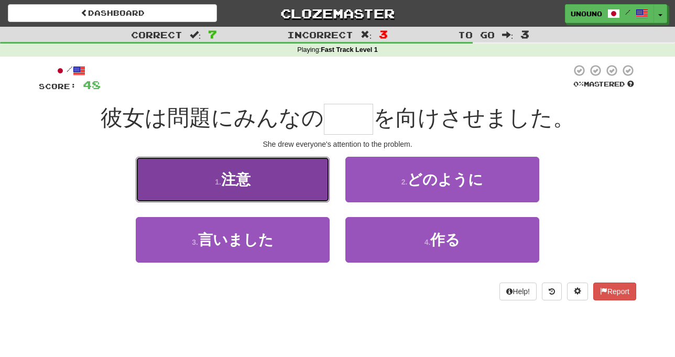
click at [299, 186] on button "1 . 注意" at bounding box center [233, 180] width 194 height 46
type input "**"
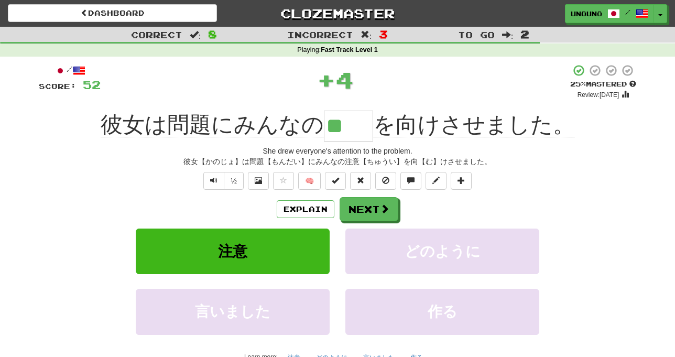
click at [234, 205] on div "Explain Next" at bounding box center [337, 209] width 597 height 24
click at [359, 211] on button "Next" at bounding box center [369, 210] width 59 height 24
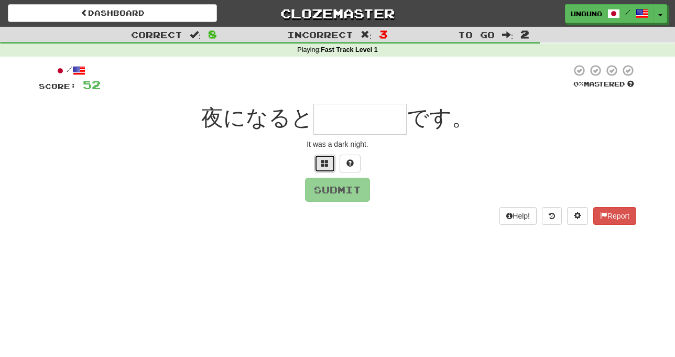
click at [322, 166] on span at bounding box center [324, 162] width 7 height 7
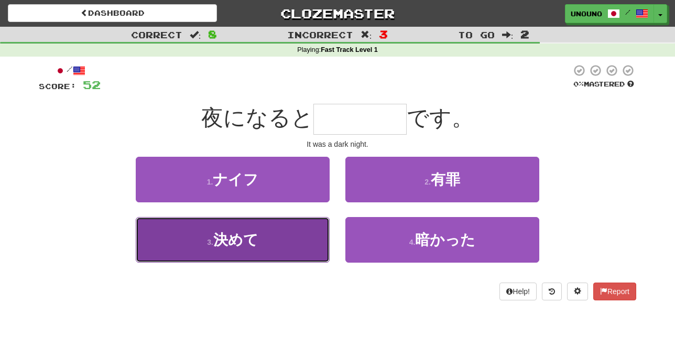
click at [313, 246] on button "3 . 決めて" at bounding box center [233, 240] width 194 height 46
type input "****"
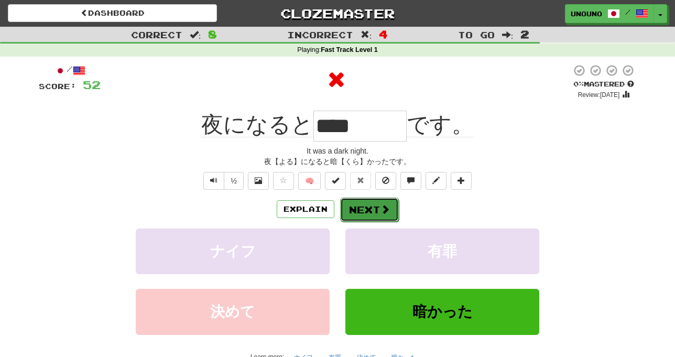
click at [360, 212] on button "Next" at bounding box center [369, 210] width 59 height 24
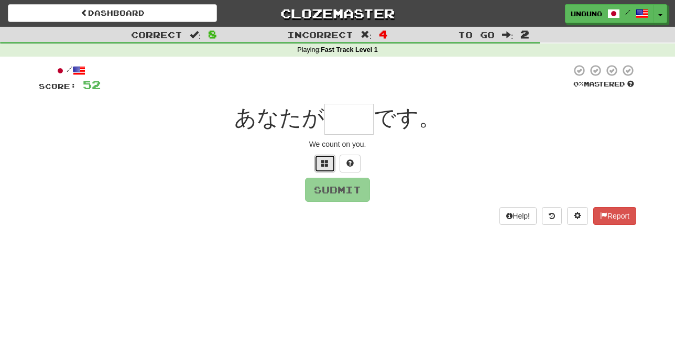
click at [325, 159] on span at bounding box center [324, 162] width 7 height 7
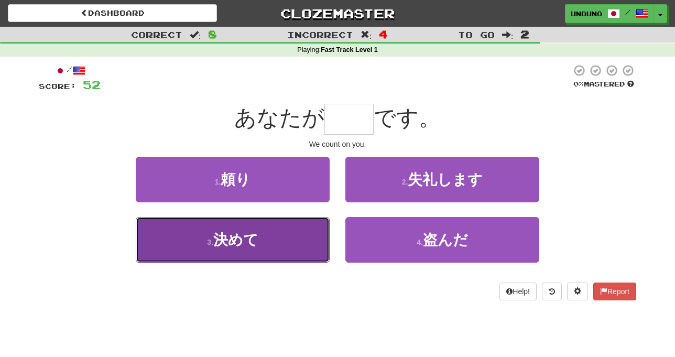
click at [301, 248] on button "3 . 決めて" at bounding box center [233, 240] width 194 height 46
type input "**"
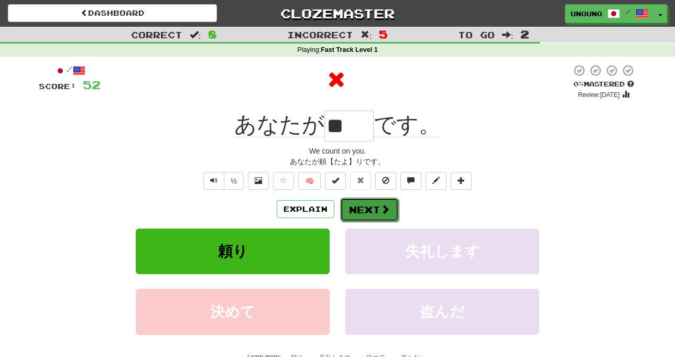
click at [352, 209] on button "Next" at bounding box center [369, 210] width 59 height 24
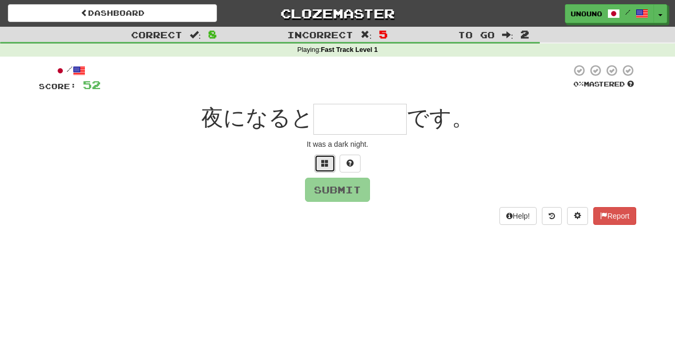
click at [316, 161] on button at bounding box center [324, 164] width 21 height 18
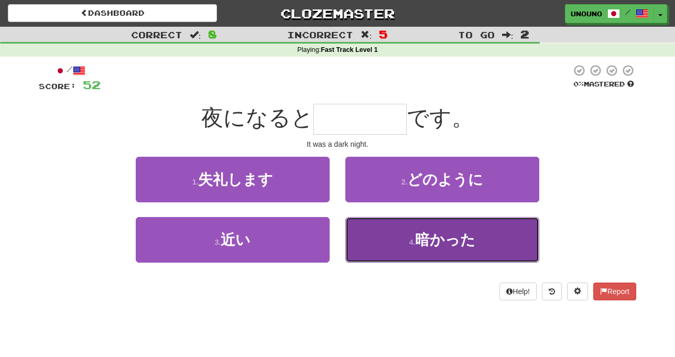
click at [396, 244] on button "4 . 暗かった" at bounding box center [442, 240] width 194 height 46
type input "****"
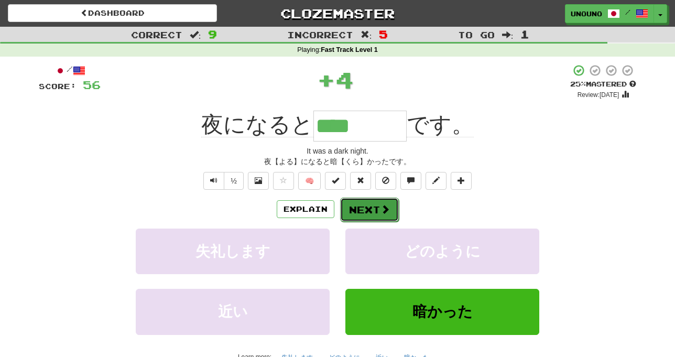
click at [364, 205] on button "Next" at bounding box center [369, 210] width 59 height 24
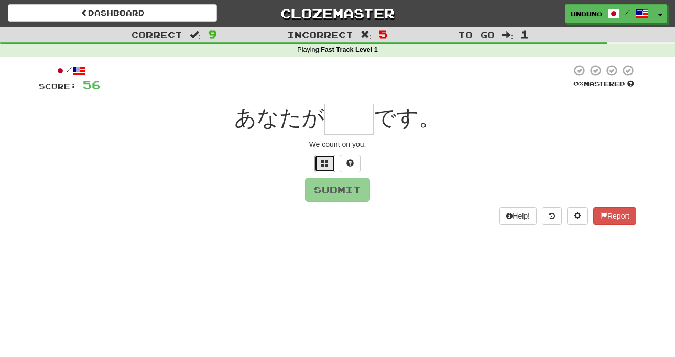
click at [329, 171] on button at bounding box center [324, 164] width 21 height 18
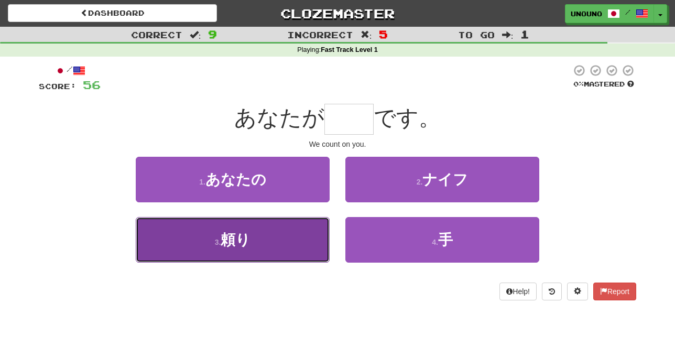
click at [308, 237] on button "3 . 頼り" at bounding box center [233, 240] width 194 height 46
type input "**"
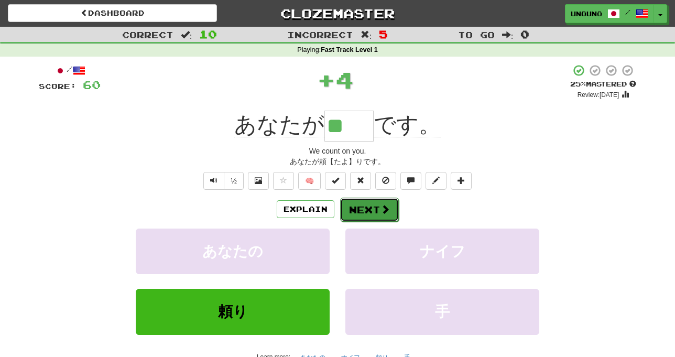
click at [362, 207] on button "Next" at bounding box center [369, 210] width 59 height 24
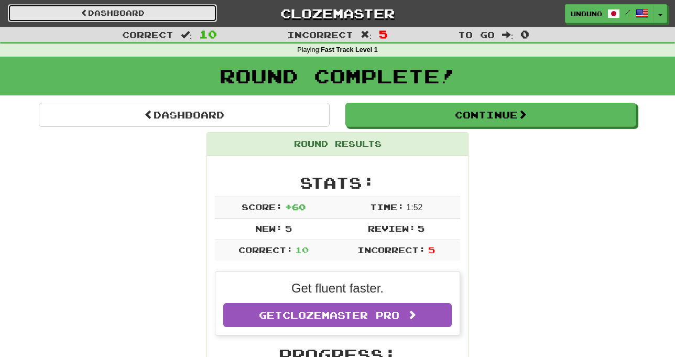
click at [190, 12] on link "Dashboard" at bounding box center [112, 13] width 209 height 18
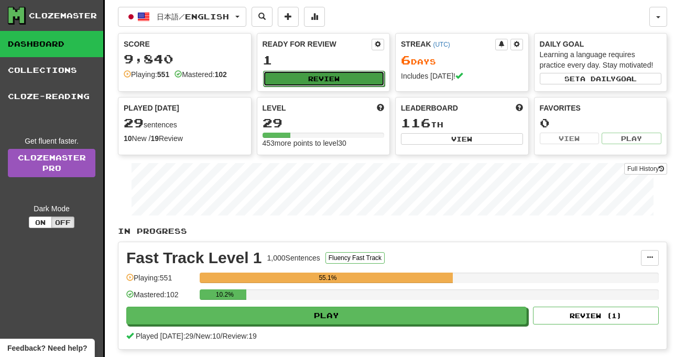
click at [310, 80] on button "Review" at bounding box center [324, 79] width 122 height 16
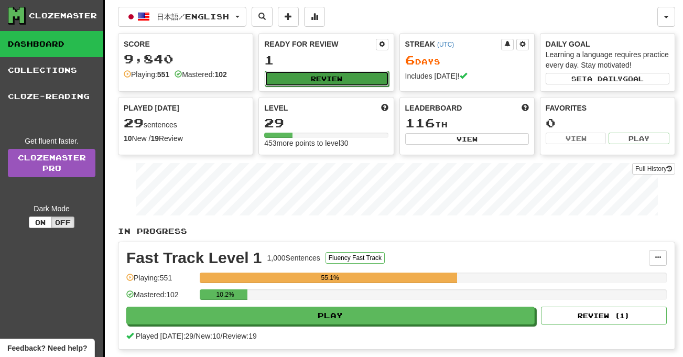
select select "**"
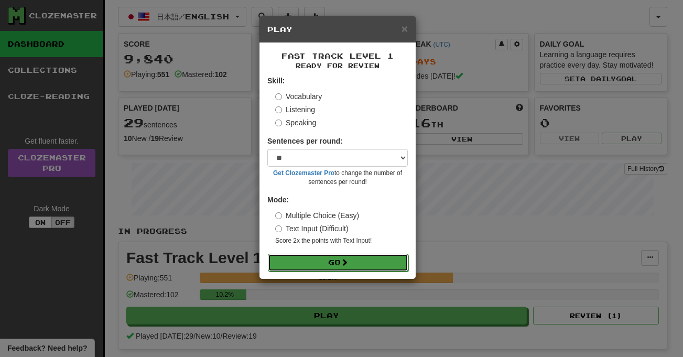
click at [329, 261] on button "Go" at bounding box center [338, 263] width 140 height 18
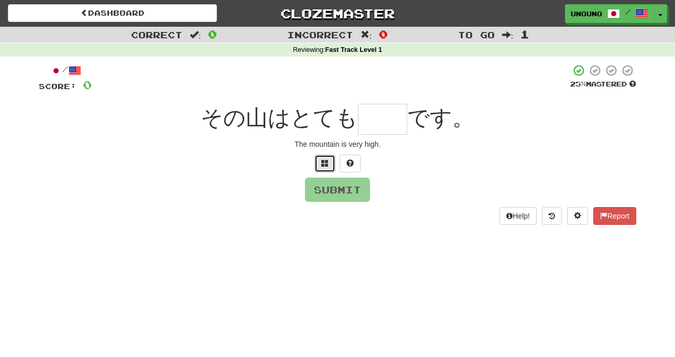
click at [325, 162] on span at bounding box center [324, 162] width 7 height 7
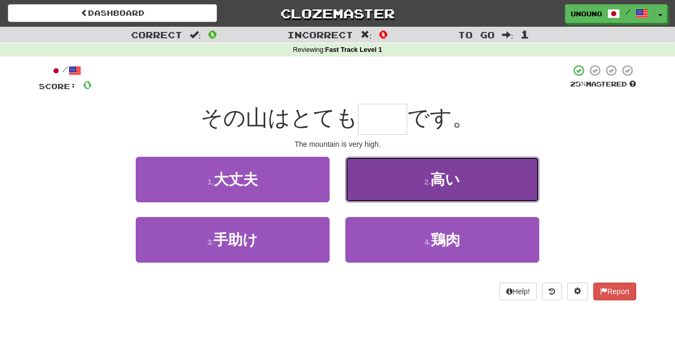
click at [402, 177] on button "2 . 高い" at bounding box center [442, 180] width 194 height 46
type input "**"
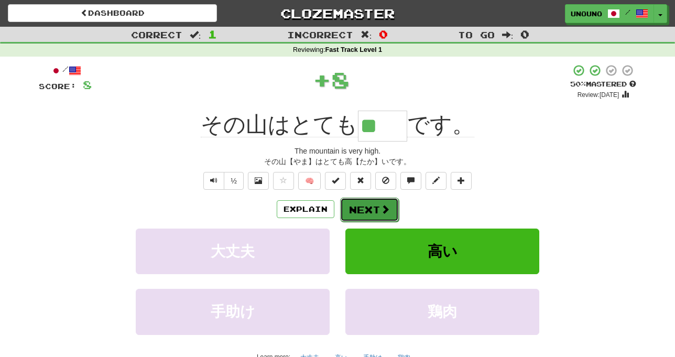
click at [373, 210] on button "Next" at bounding box center [369, 210] width 59 height 24
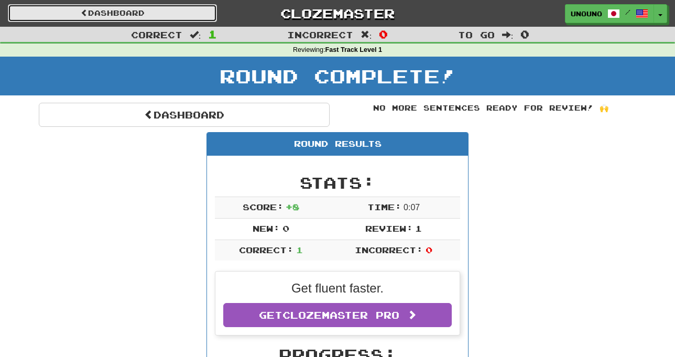
click at [177, 16] on link "Dashboard" at bounding box center [112, 13] width 209 height 18
